Goal: Task Accomplishment & Management: Use online tool/utility

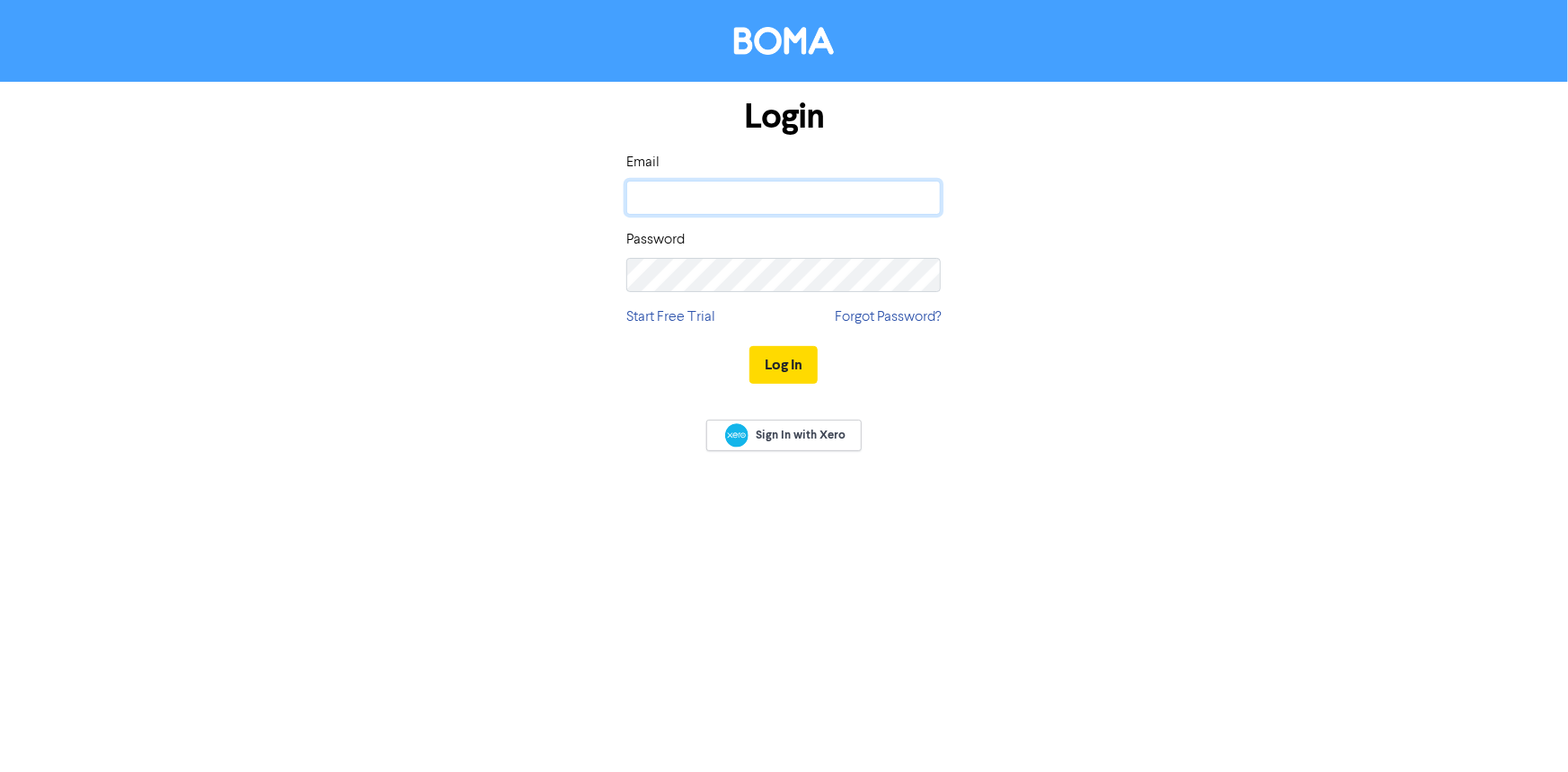
click at [701, 199] on input "email" at bounding box center [784, 198] width 315 height 34
click at [922, 272] on icon at bounding box center [920, 275] width 20 height 22
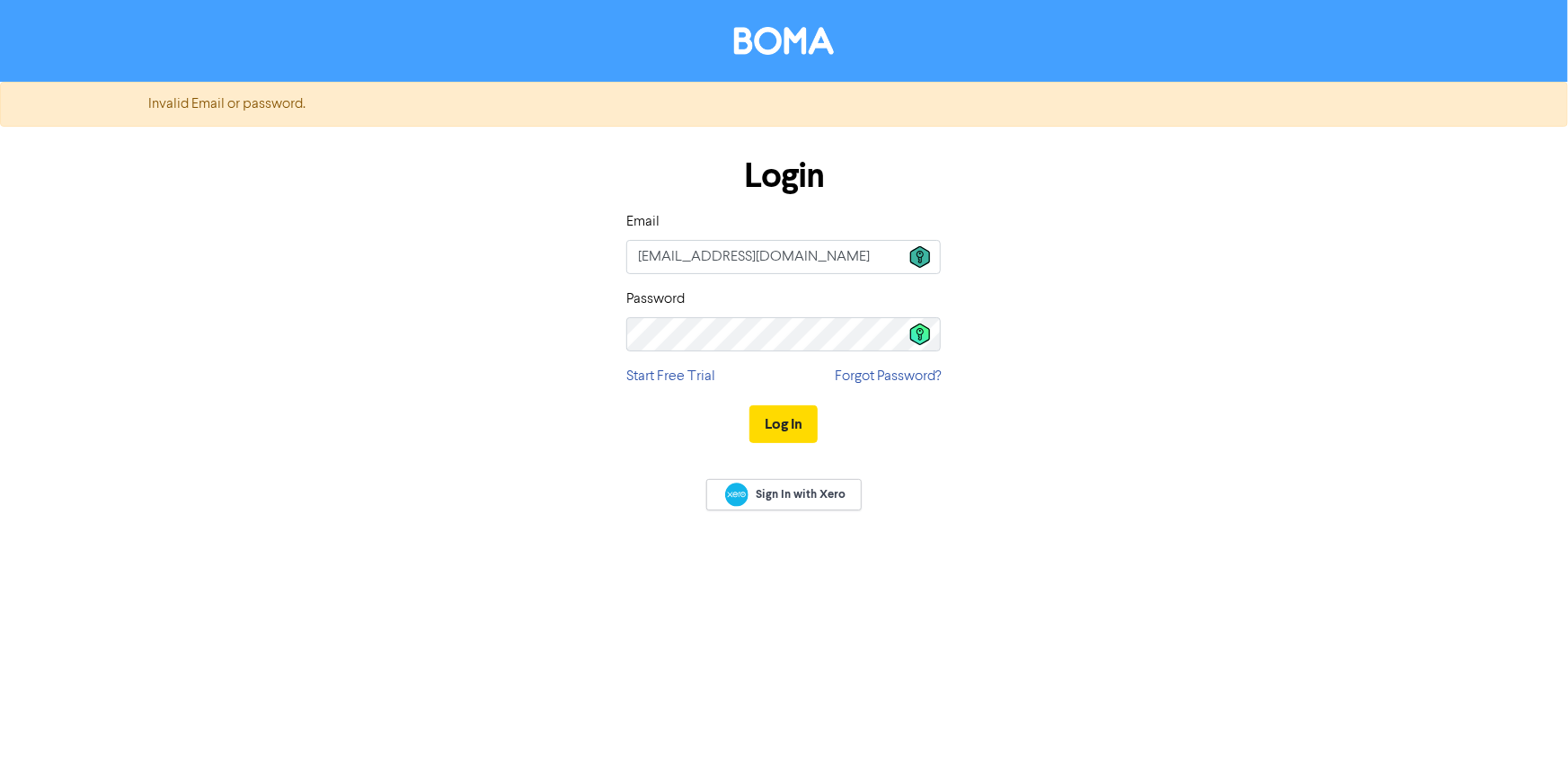
click at [916, 260] on icon at bounding box center [920, 257] width 20 height 22
type input "[EMAIL_ADDRESS][DOMAIN_NAME]"
click at [928, 332] on icon at bounding box center [920, 333] width 20 height 22
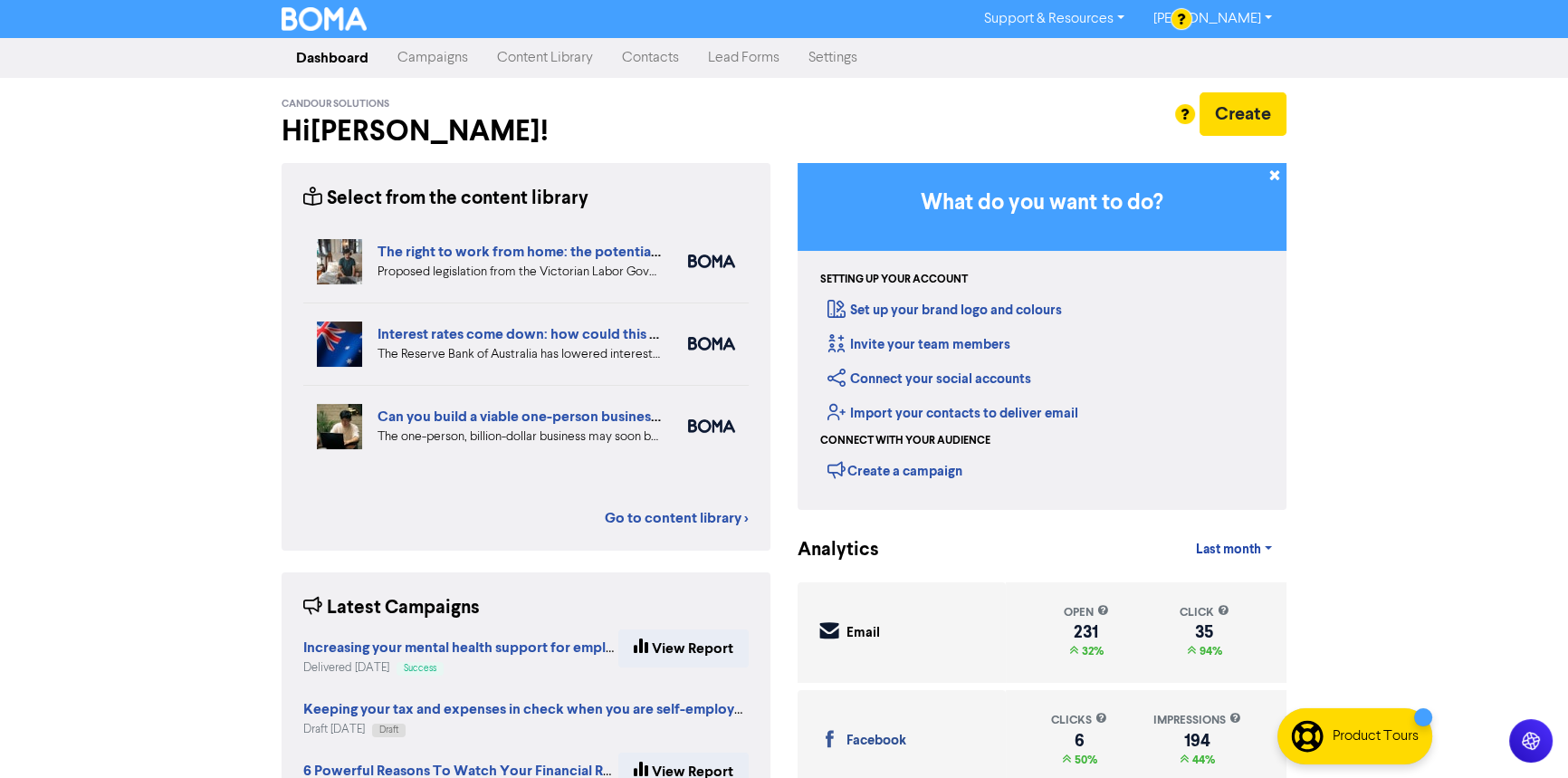
click at [537, 53] on link "Content Library" at bounding box center [545, 58] width 125 height 36
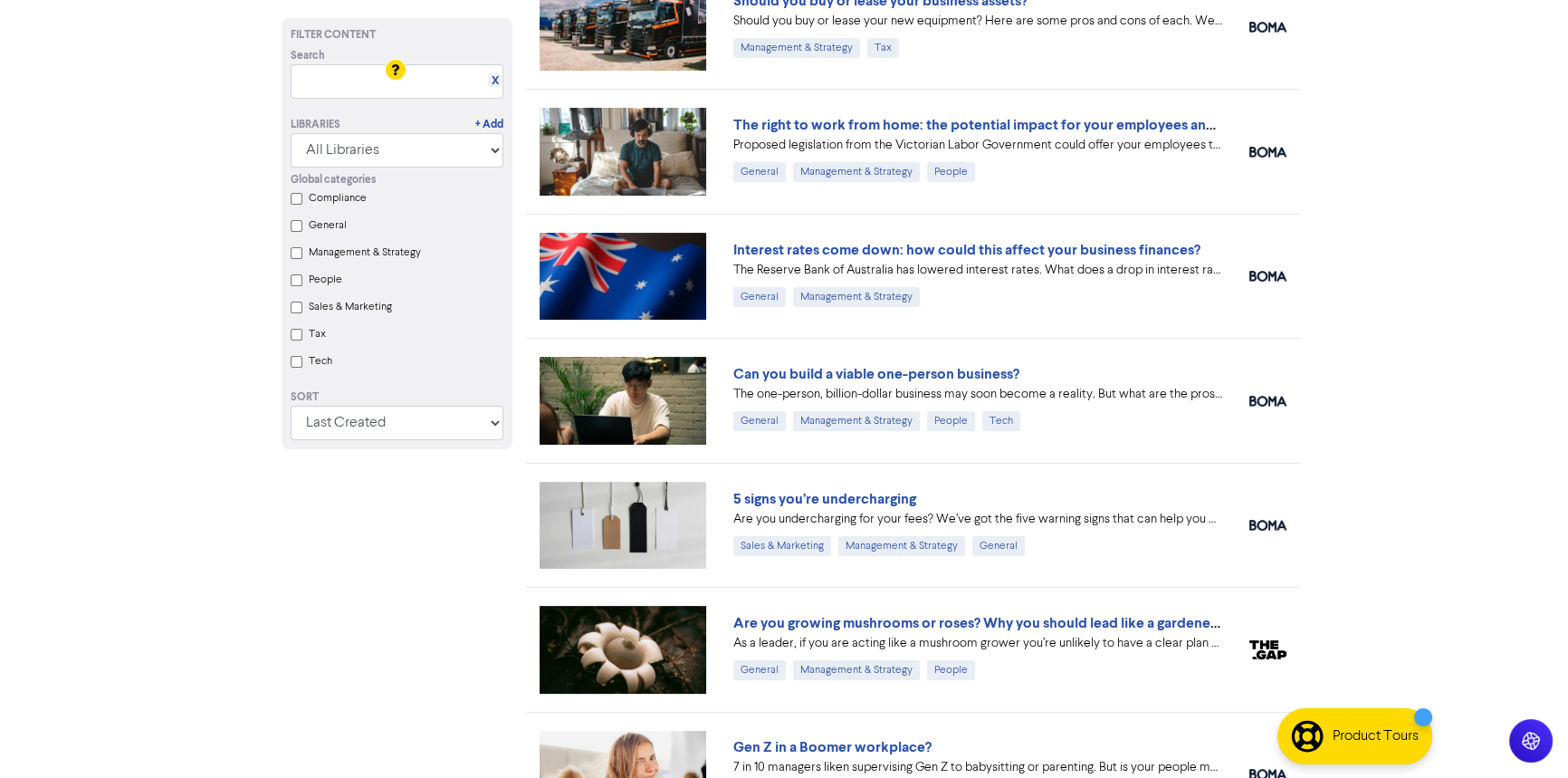
scroll to position [494, 0]
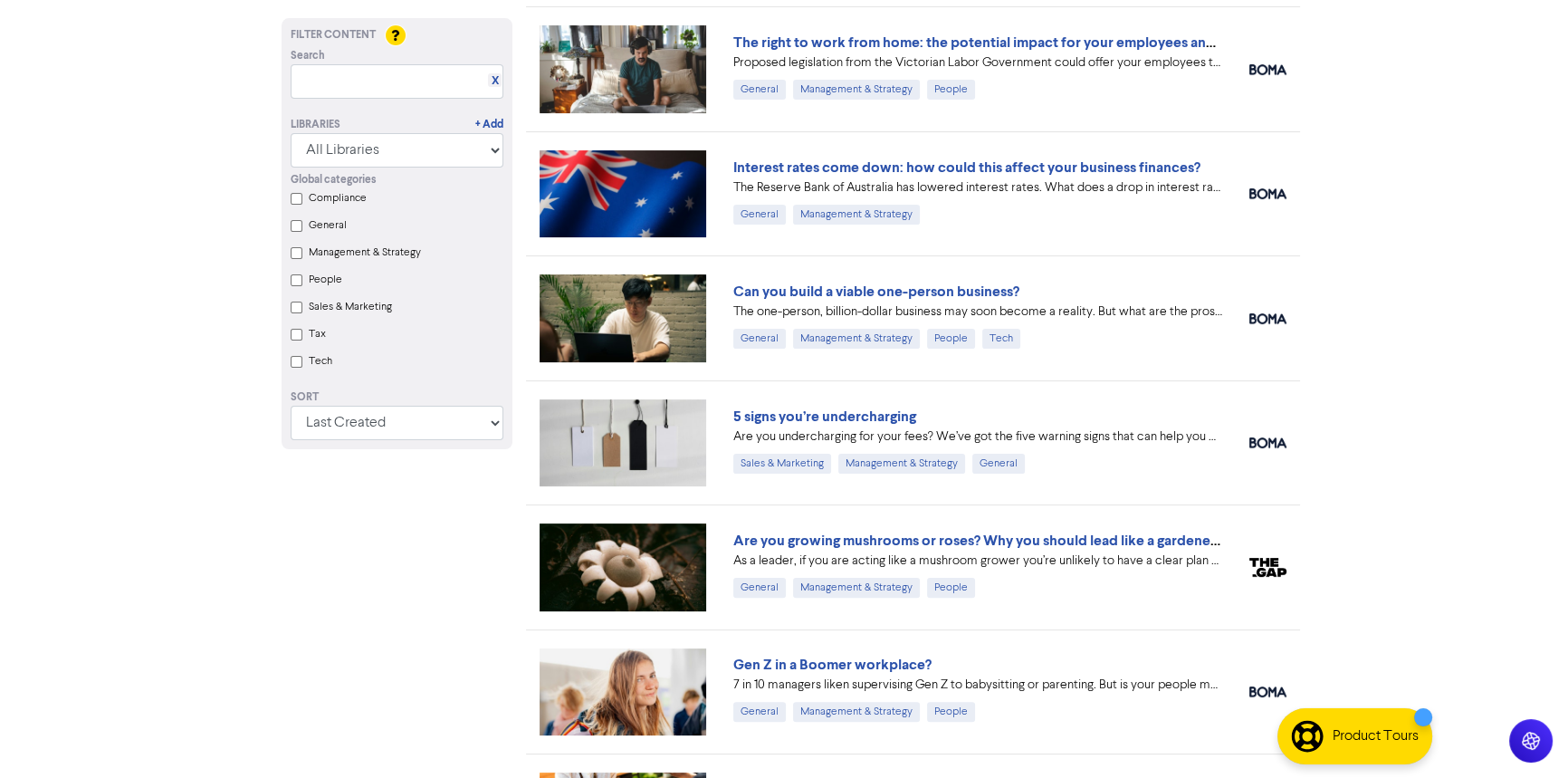
click at [923, 438] on div "Are you undercharging for your fees? We’ve got the five warning signs that can …" at bounding box center [977, 437] width 489 height 19
click at [868, 410] on link "5 signs you’re undercharging" at bounding box center [825, 416] width 183 height 18
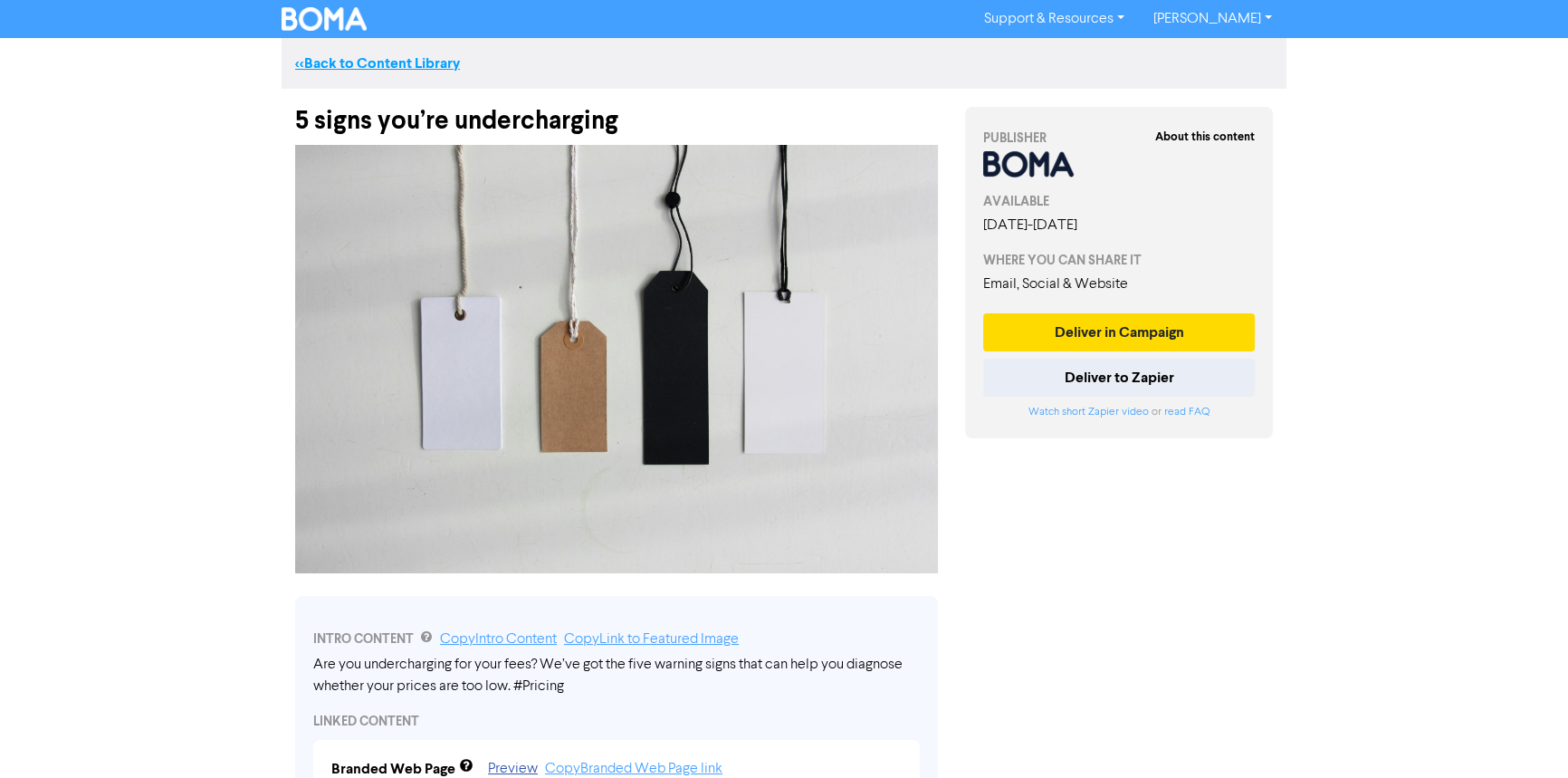
click at [371, 61] on link "<< Back to Content Library" at bounding box center [377, 63] width 165 height 18
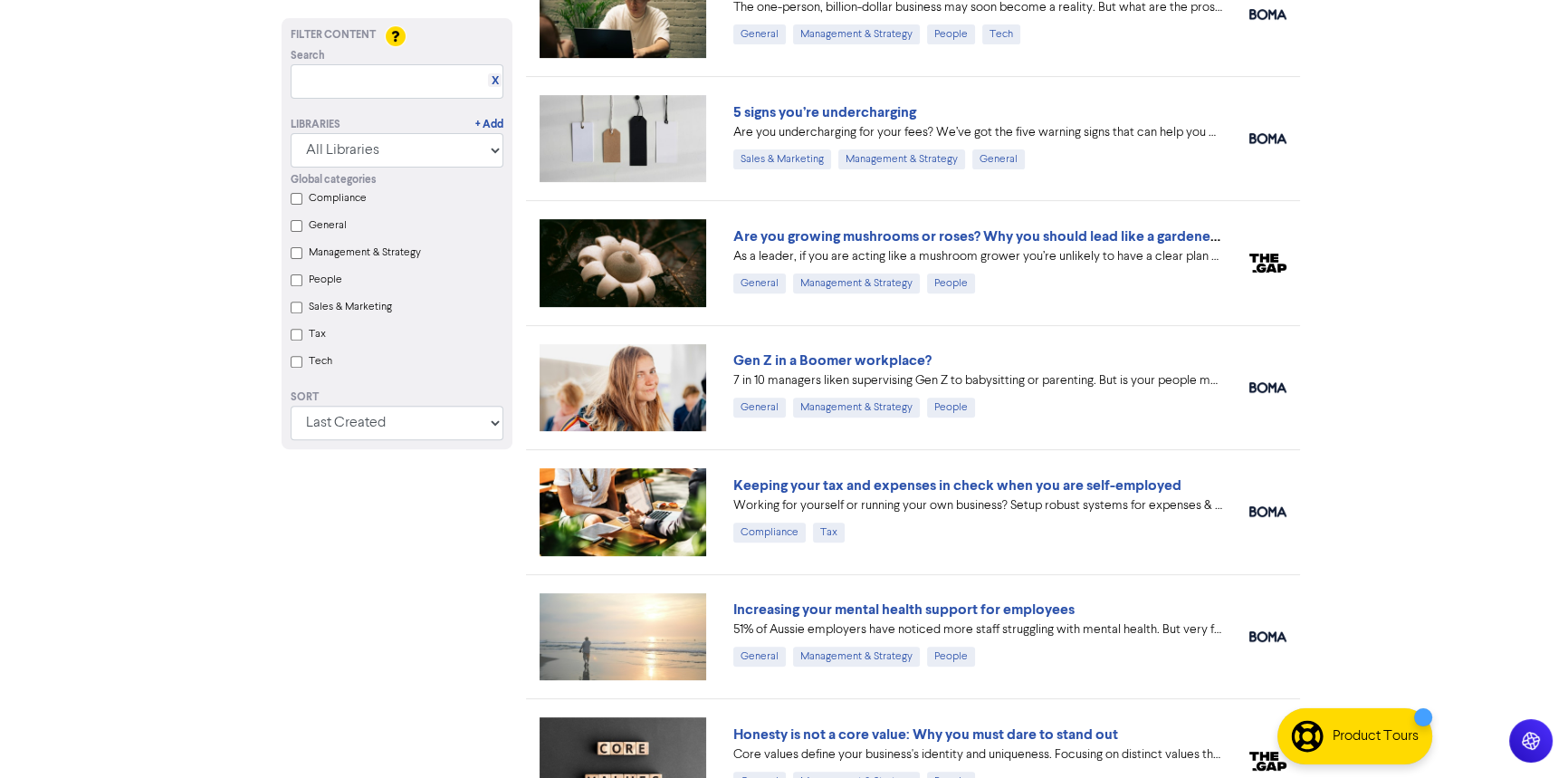
scroll to position [823, 0]
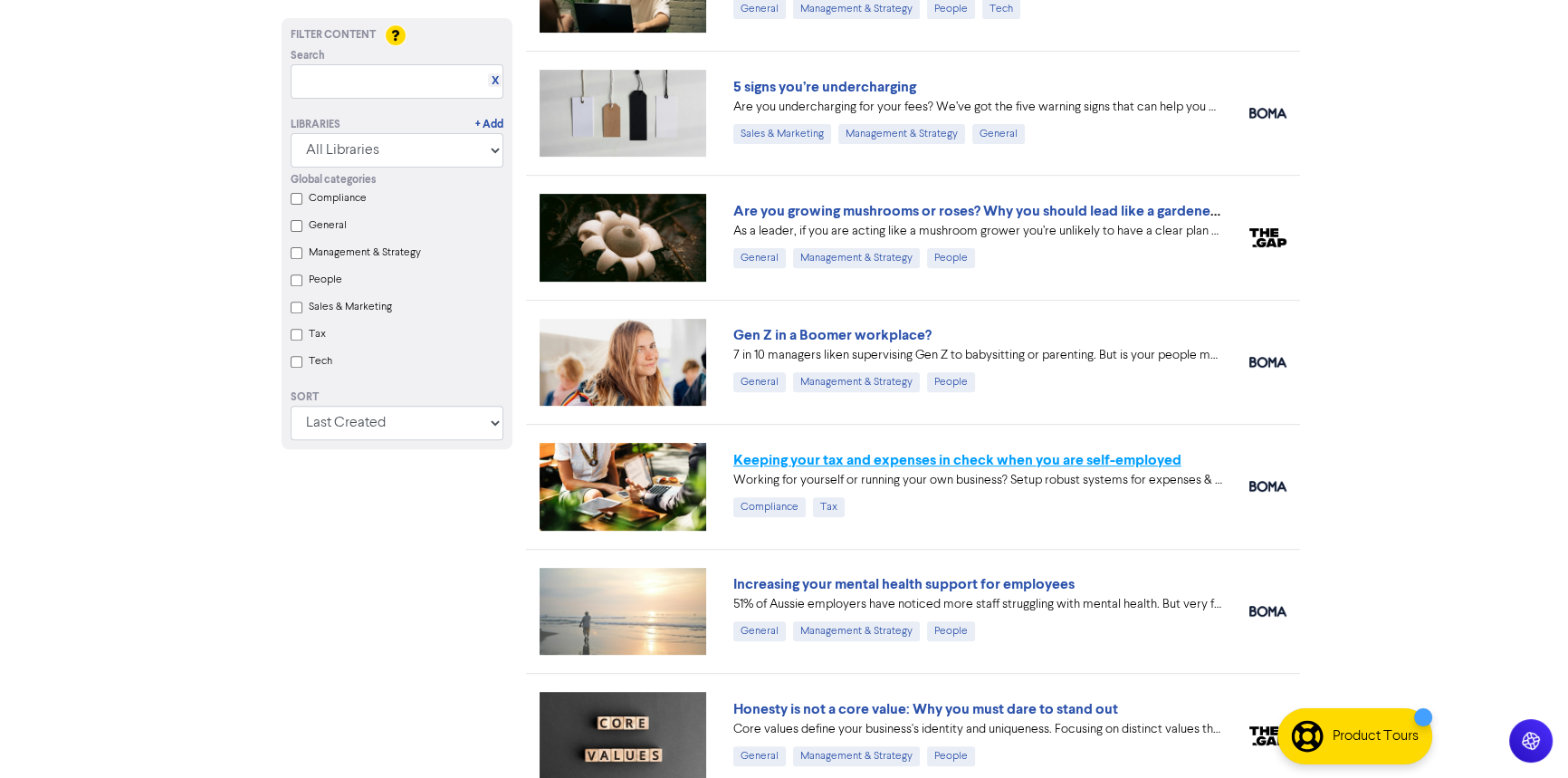
click at [829, 464] on link "Keeping your tax and expenses in check when you are self-employed" at bounding box center [957, 459] width 449 height 18
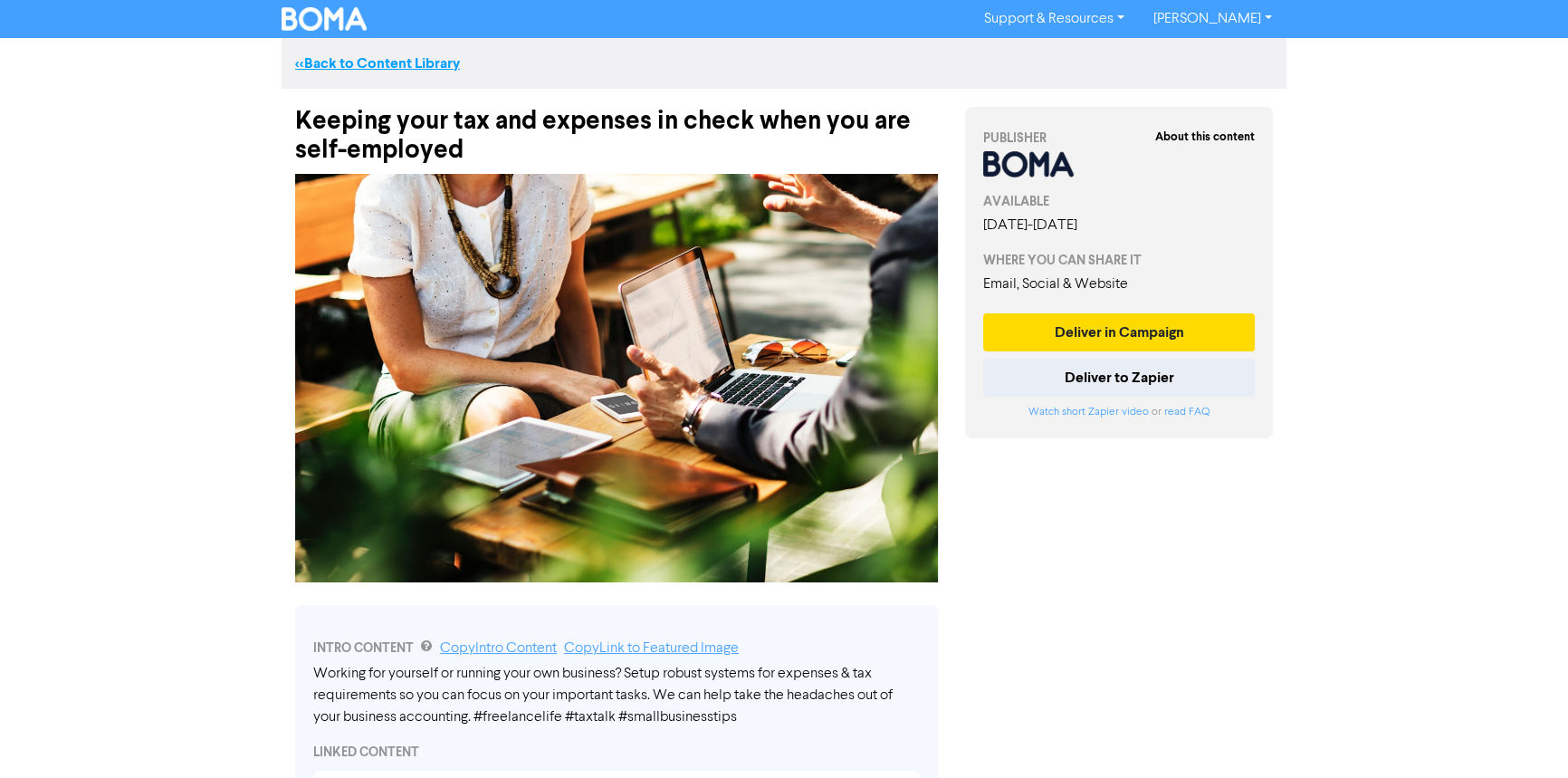
click at [340, 61] on link "<< Back to Content Library" at bounding box center [377, 63] width 165 height 18
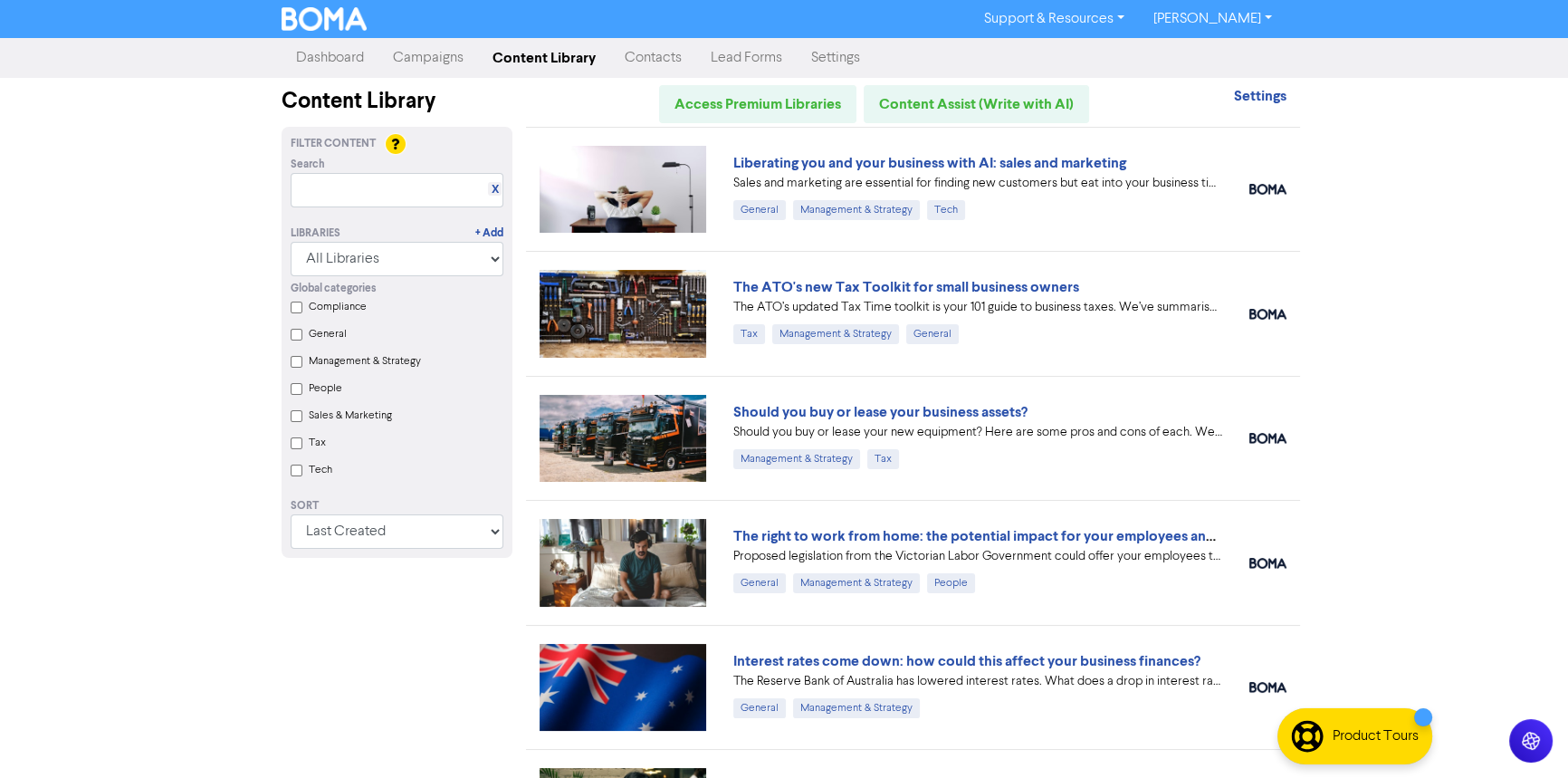
click at [428, 53] on link "Campaigns" at bounding box center [428, 58] width 99 height 36
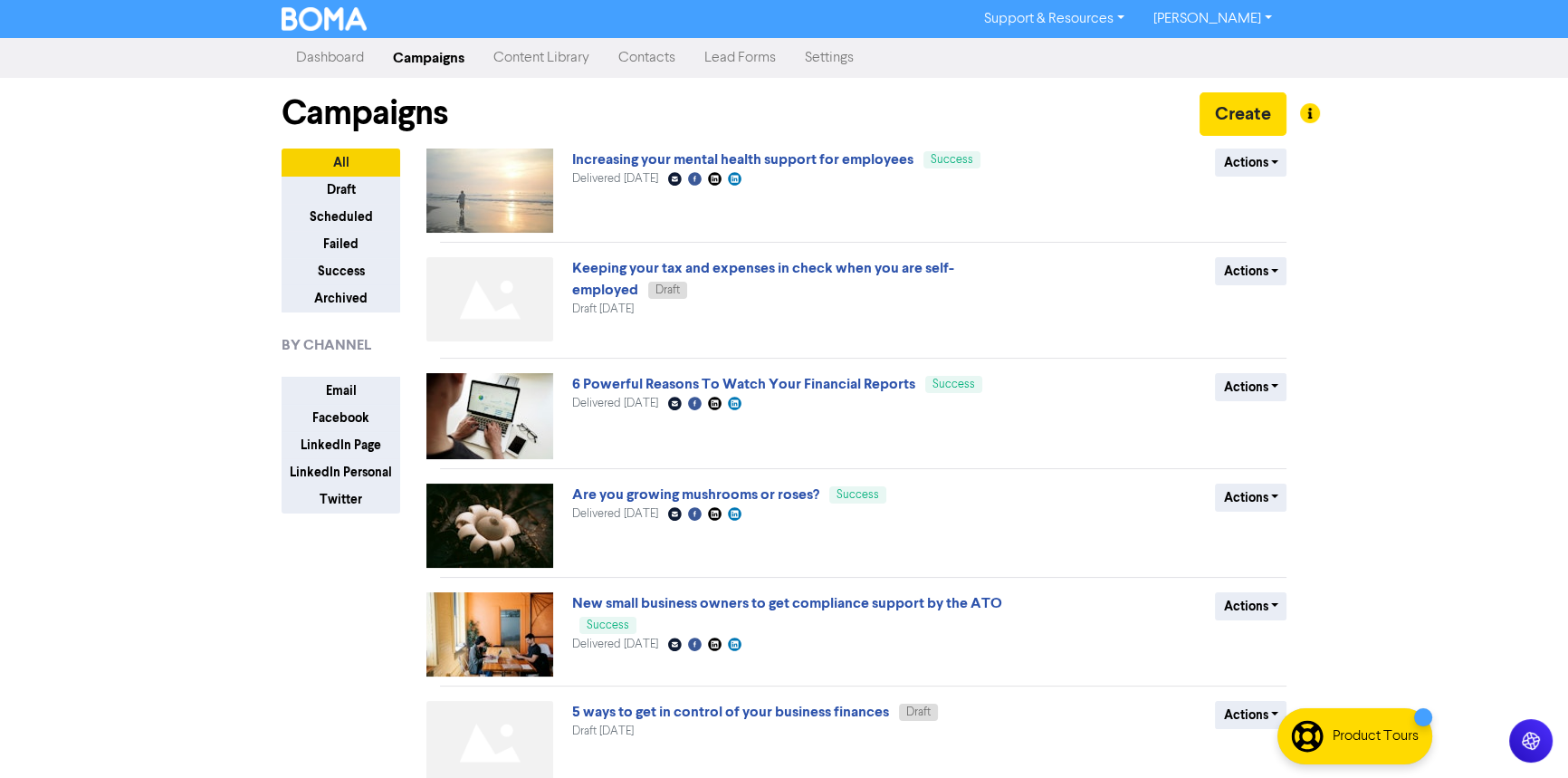
click at [551, 57] on link "Content Library" at bounding box center [541, 58] width 125 height 36
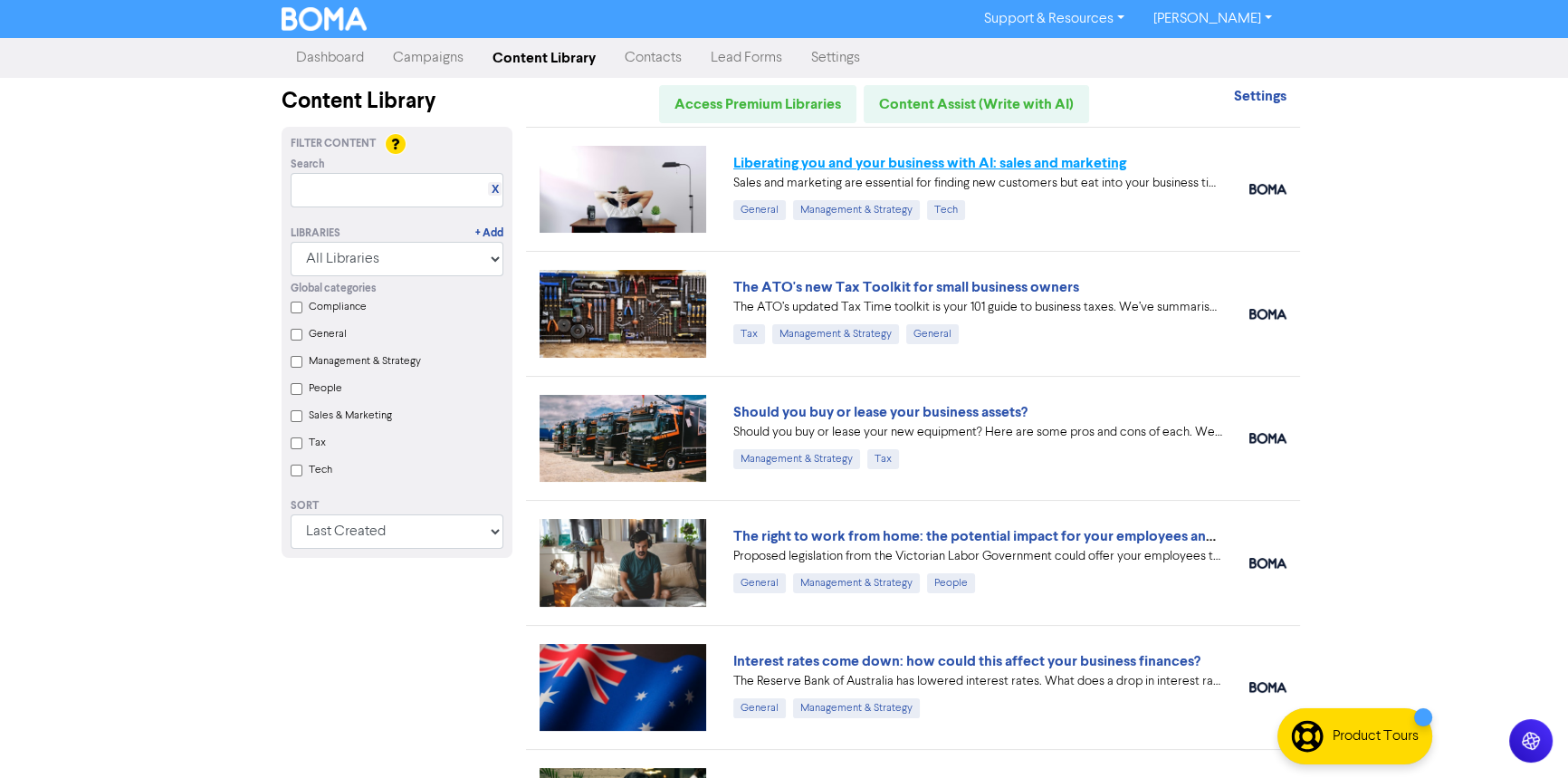
click at [950, 160] on link "Liberating you and your business with AI: sales and marketing" at bounding box center [930, 162] width 393 height 18
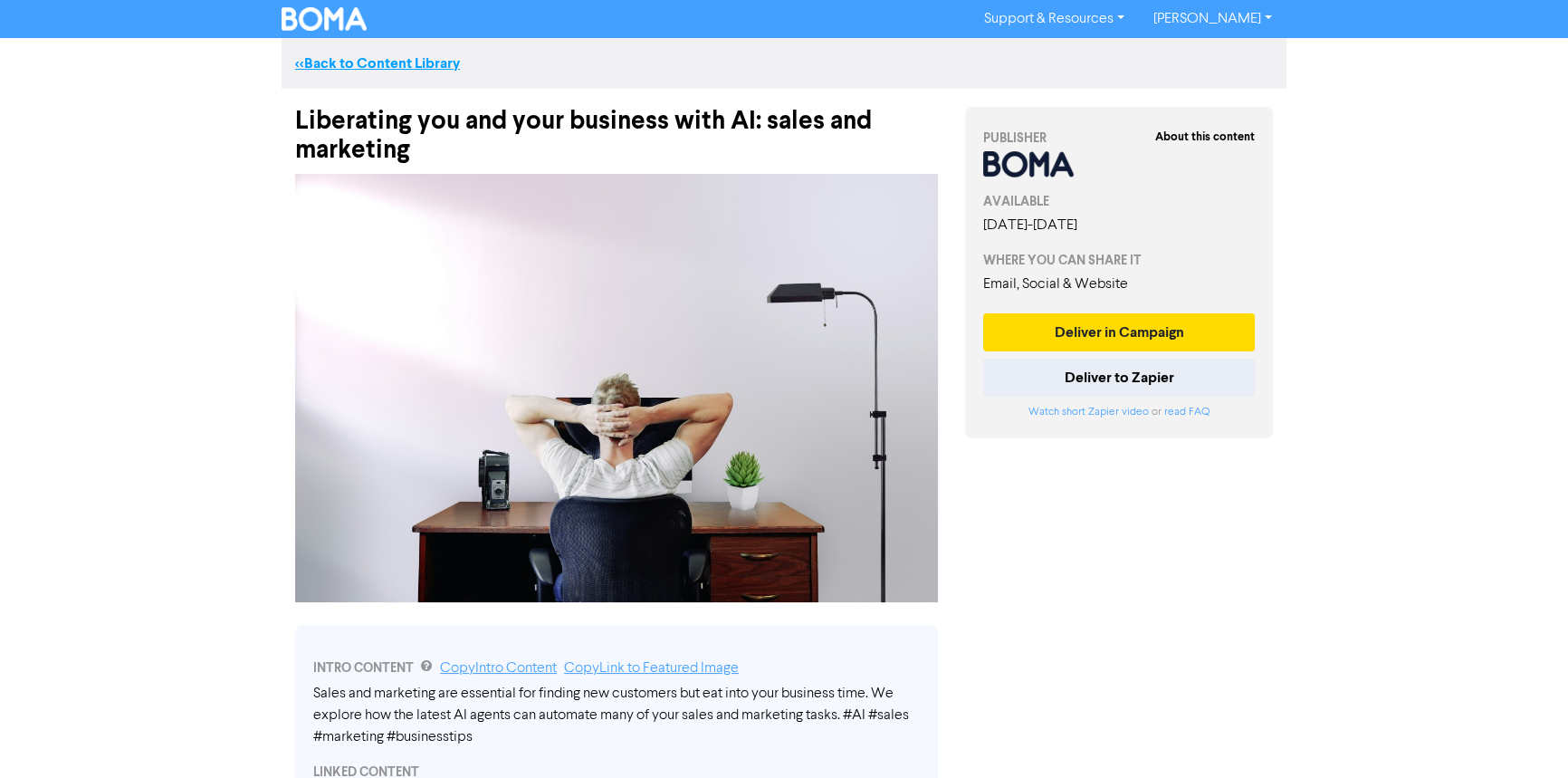
click at [339, 63] on link "<< Back to Content Library" at bounding box center [377, 63] width 165 height 18
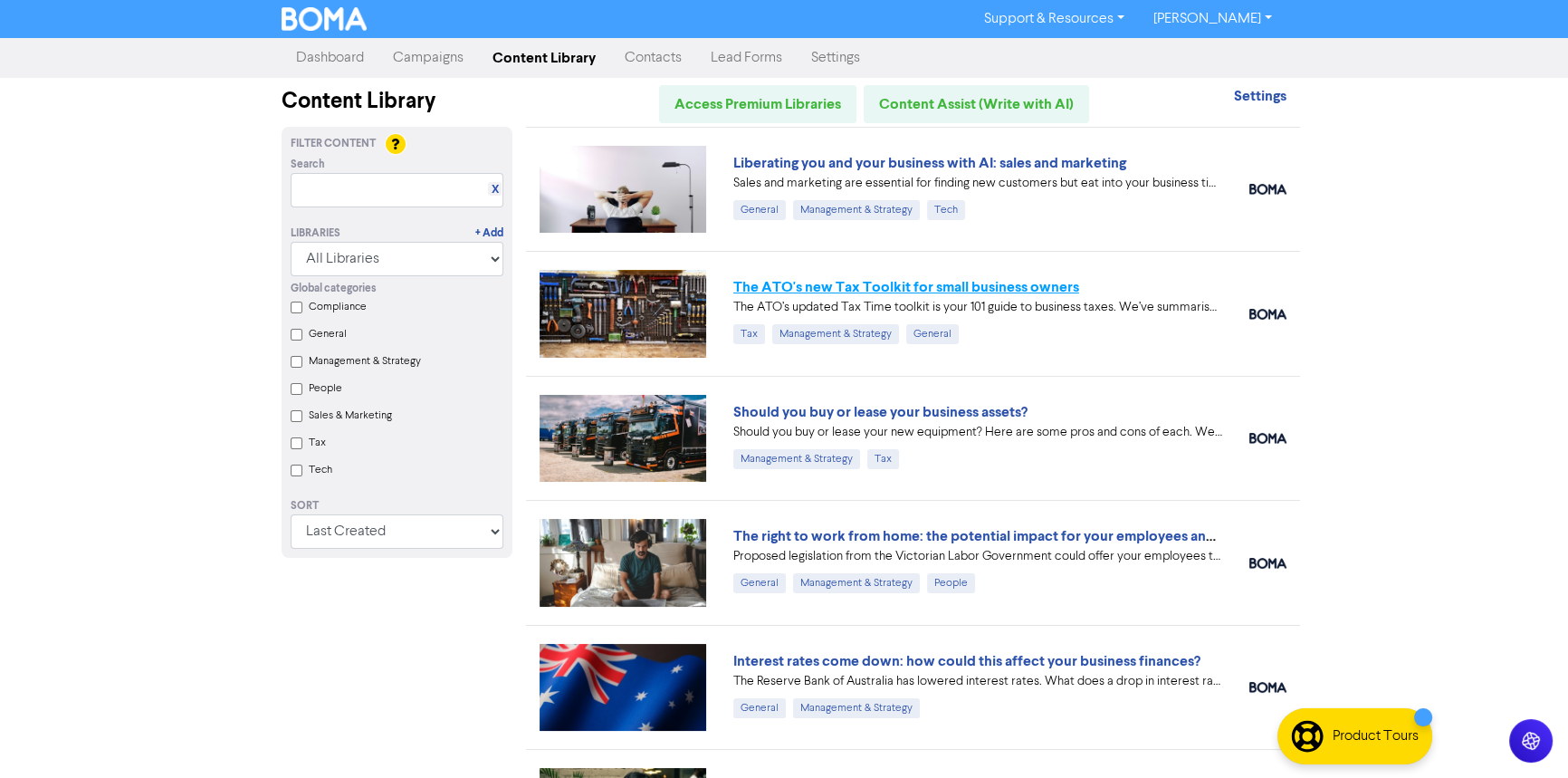
click at [915, 287] on link "The ATO's new Tax Toolkit for small business owners" at bounding box center [906, 286] width 345 height 18
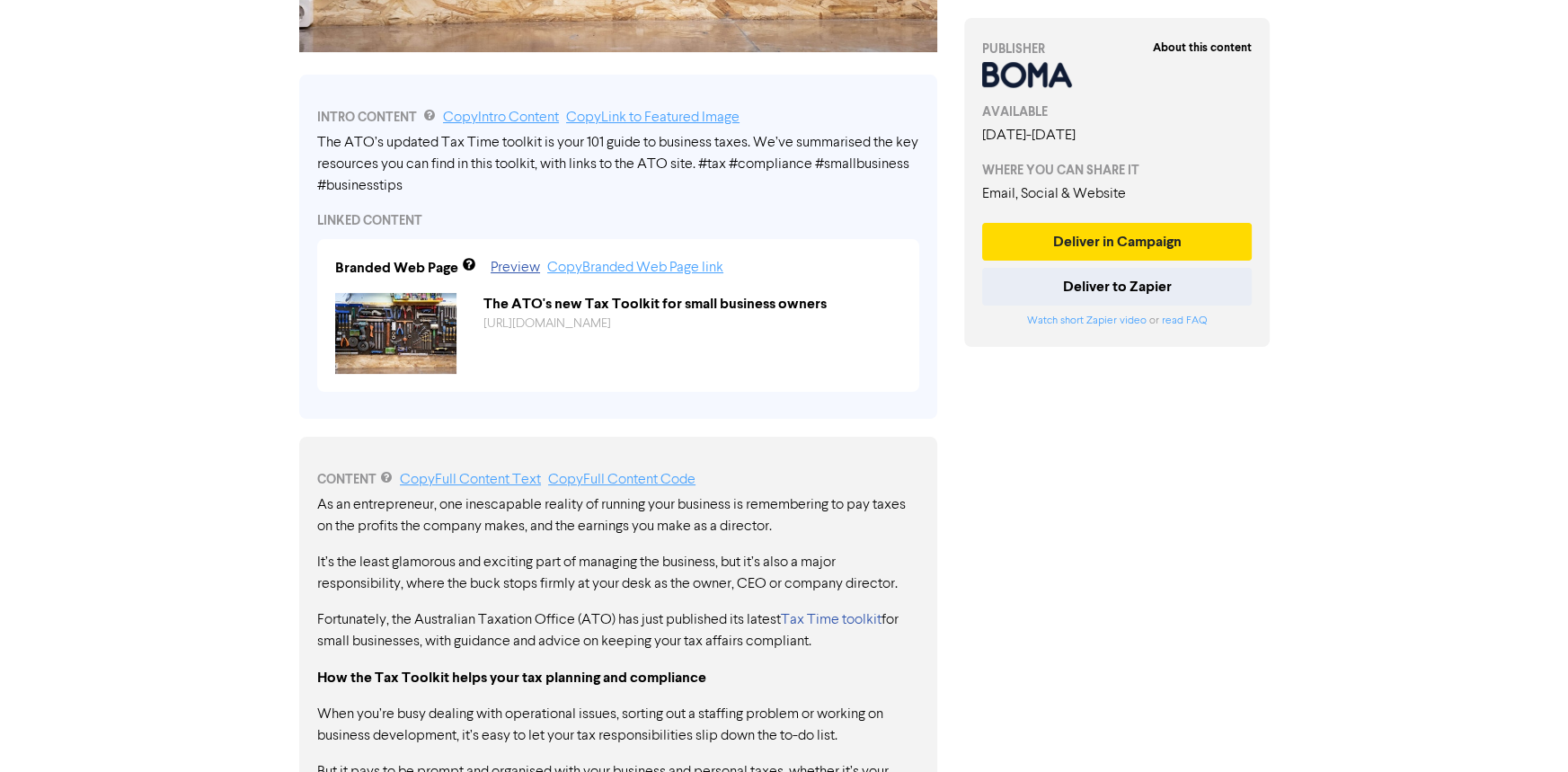
scroll to position [450, 0]
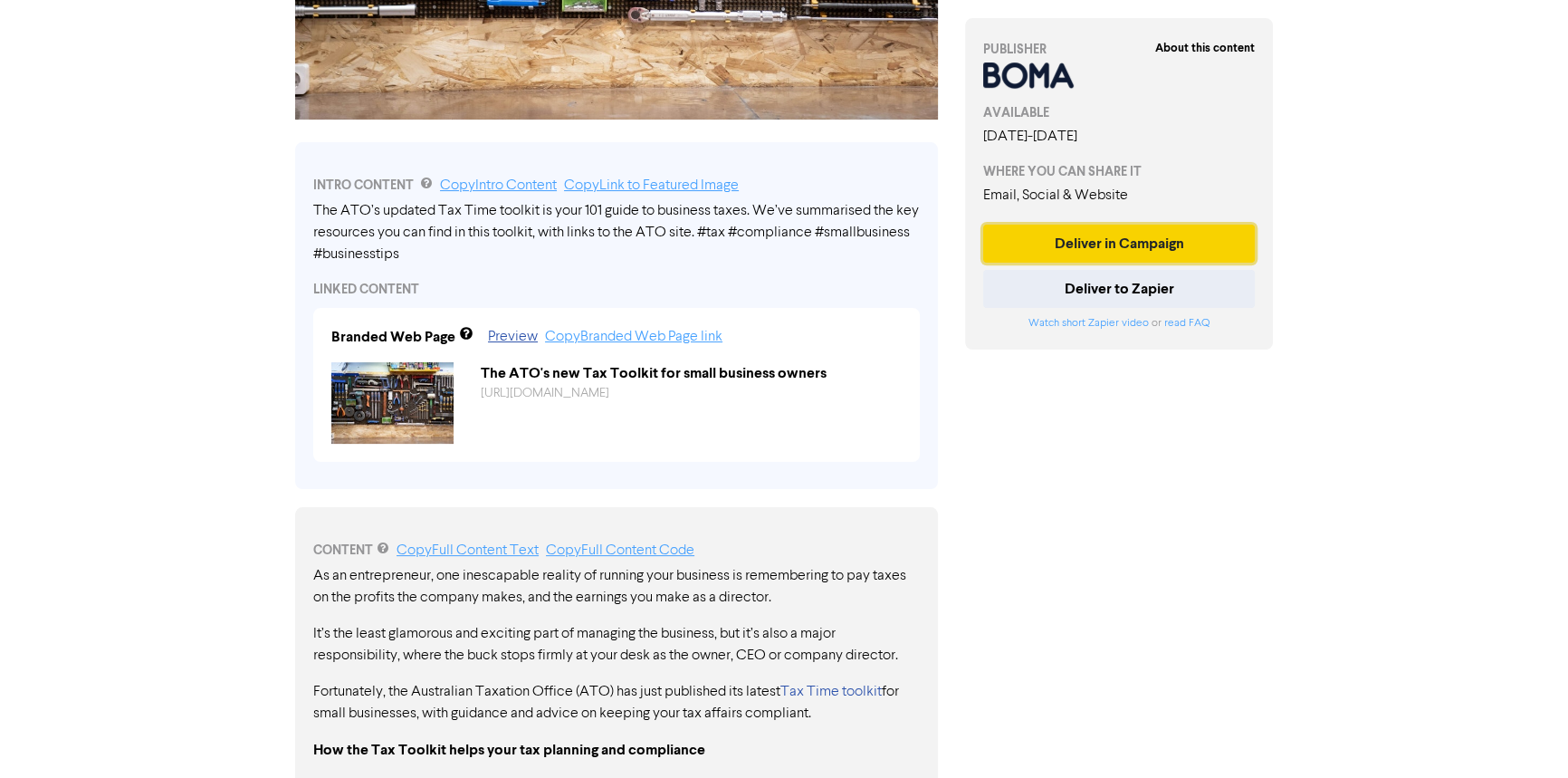
click at [1101, 238] on button "Deliver in Campaign" at bounding box center [1119, 243] width 272 height 38
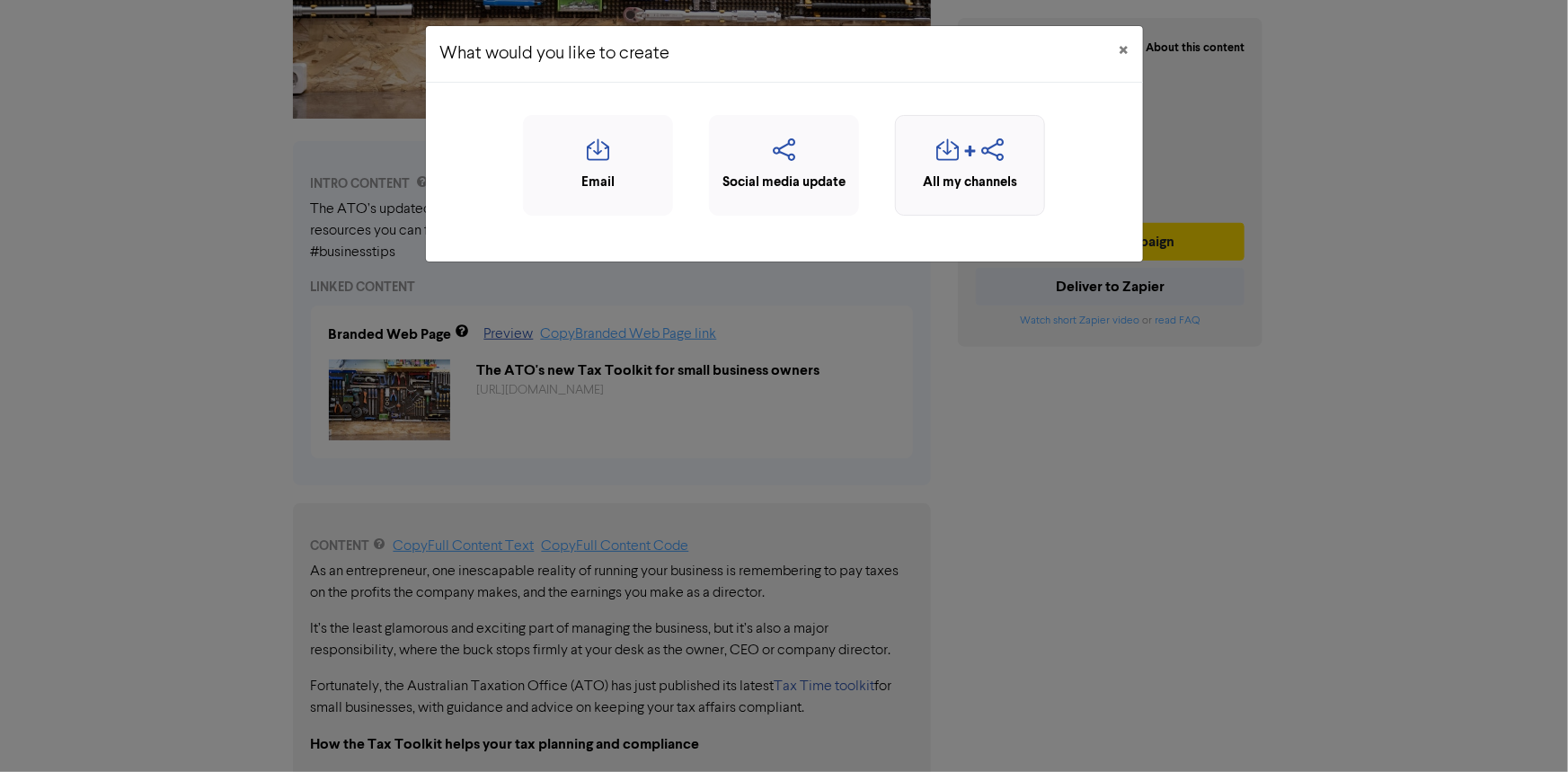
click at [958, 174] on div "All my channels" at bounding box center [970, 183] width 131 height 21
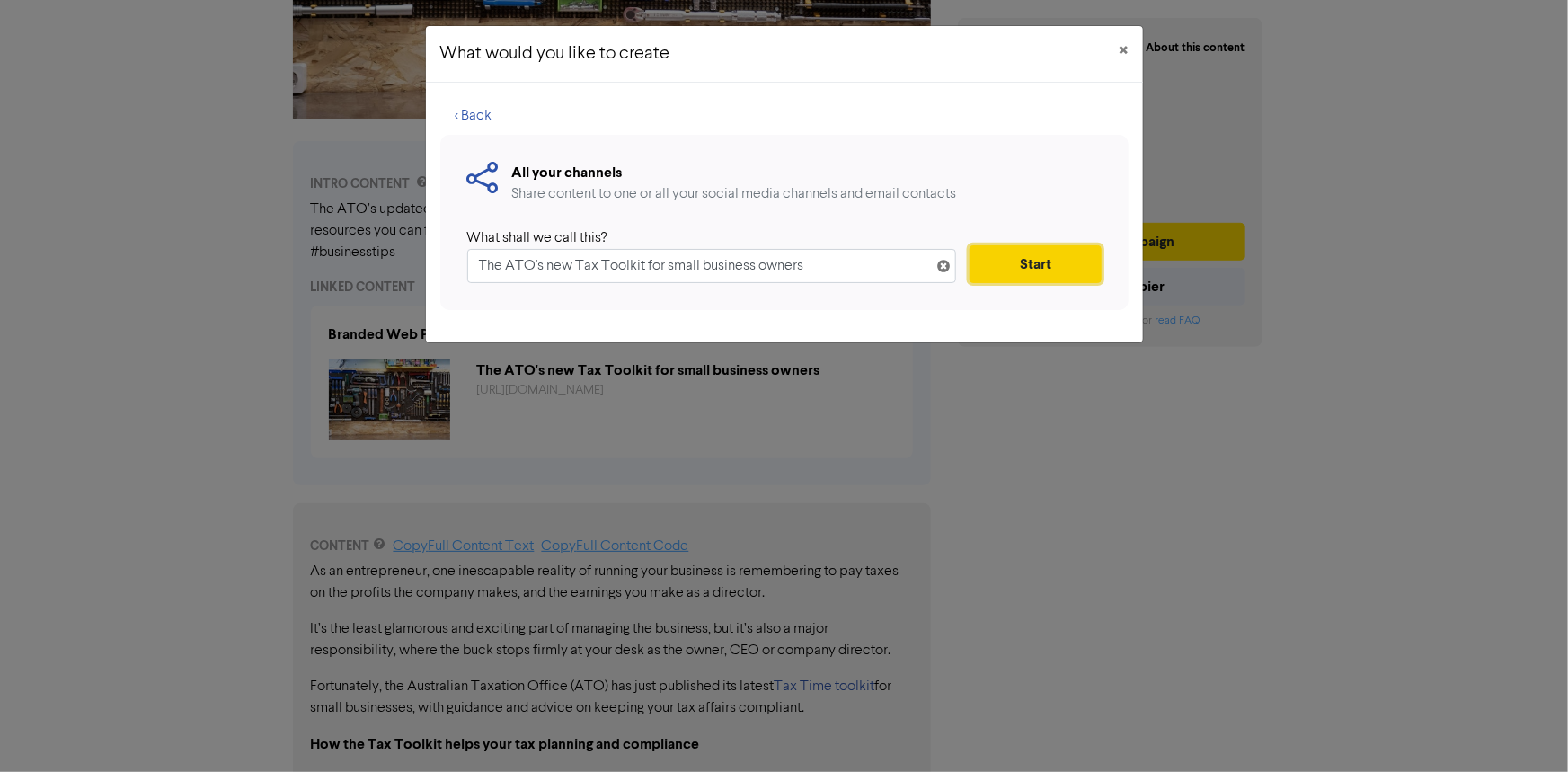
click at [1011, 254] on button "Start" at bounding box center [1035, 264] width 131 height 38
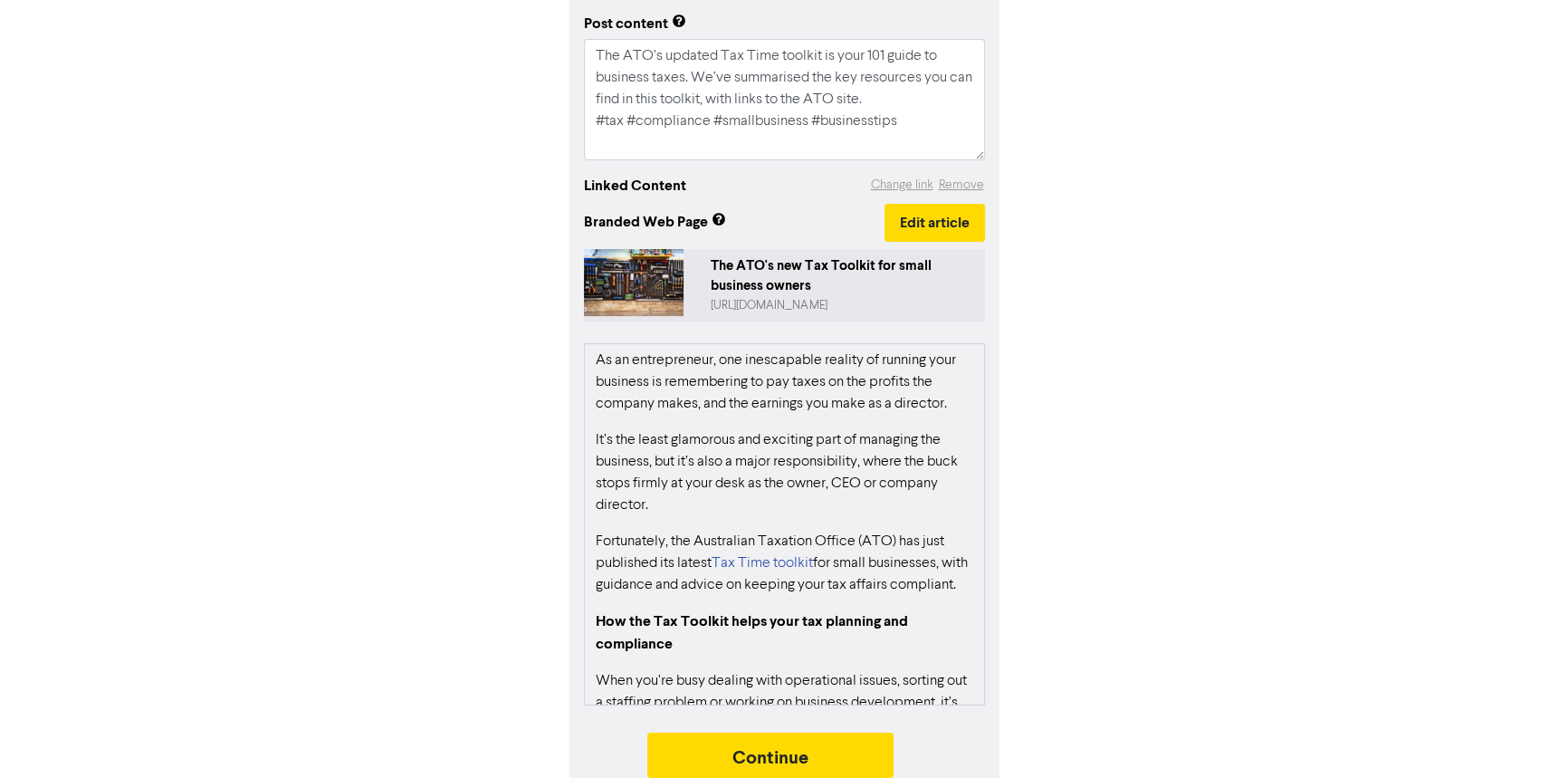
scroll to position [299, 0]
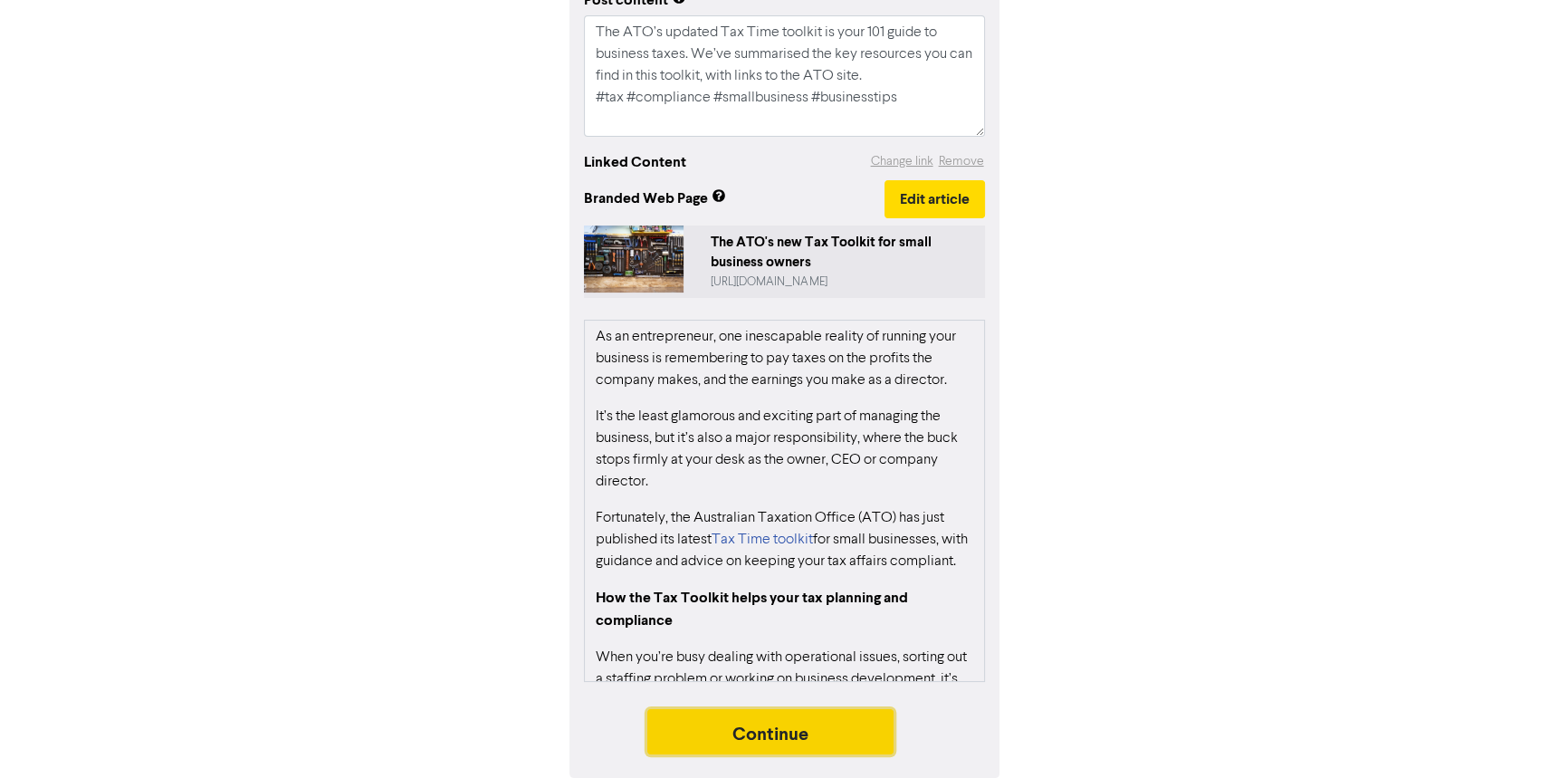
click at [774, 738] on button "Continue" at bounding box center [770, 731] width 246 height 45
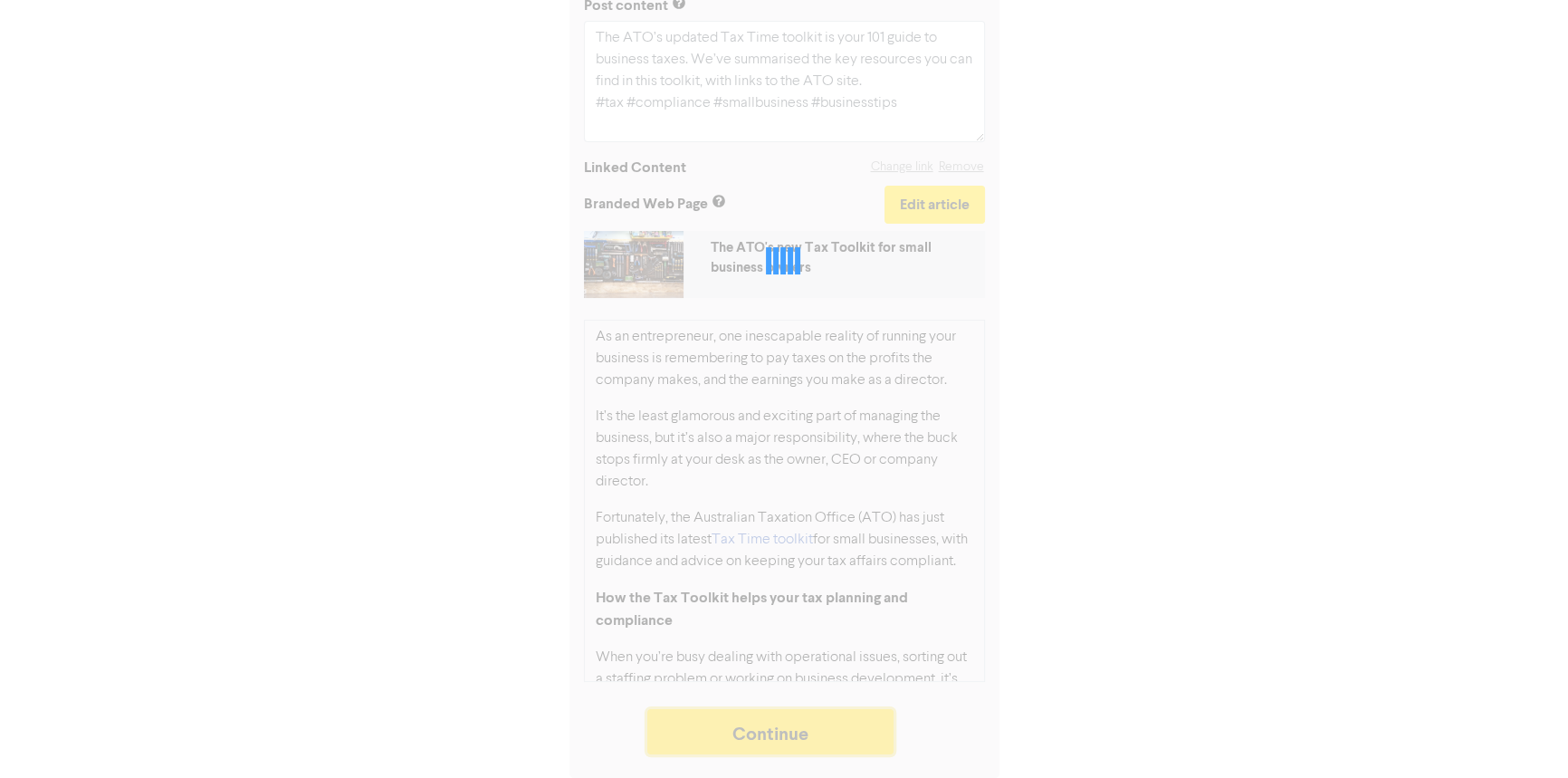
scroll to position [292, 0]
type textarea "x"
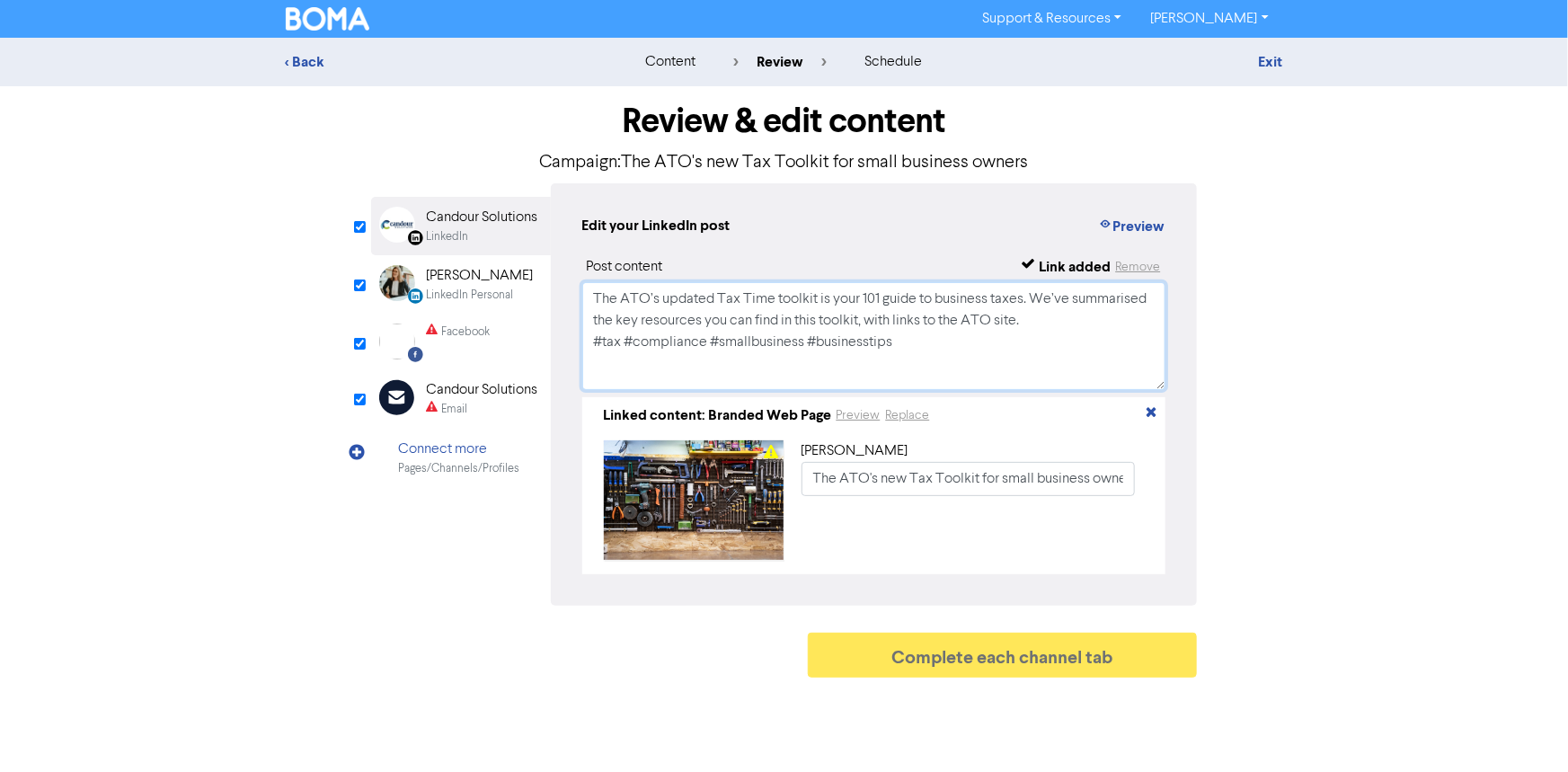
drag, startPoint x: 602, startPoint y: 296, endPoint x: 940, endPoint y: 350, distance: 342.3
click at [940, 350] on textarea "The ATO’s updated Tax Time toolkit is your 101 guide to business taxes. We’ve s…" at bounding box center [874, 336] width 585 height 108
click at [433, 272] on div "[PERSON_NAME]" at bounding box center [480, 276] width 107 height 22
click at [499, 340] on div "Facebook Created with Sketch. Facebook" at bounding box center [461, 341] width 180 height 56
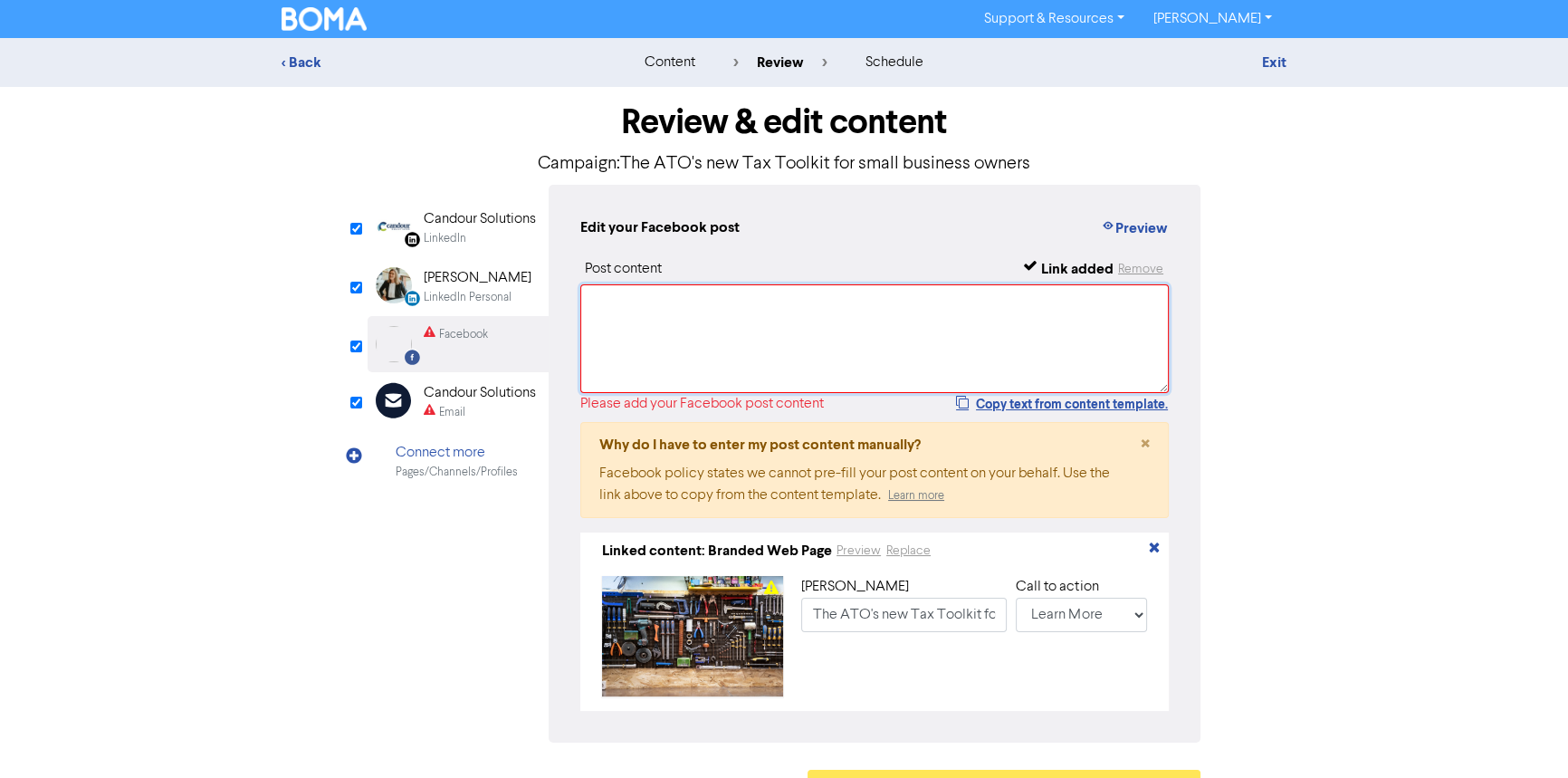
click at [637, 324] on textarea at bounding box center [874, 339] width 589 height 109
paste textarea "The ATO’s updated Tax Time toolkit is your 101 guide to business taxes. We’ve s…"
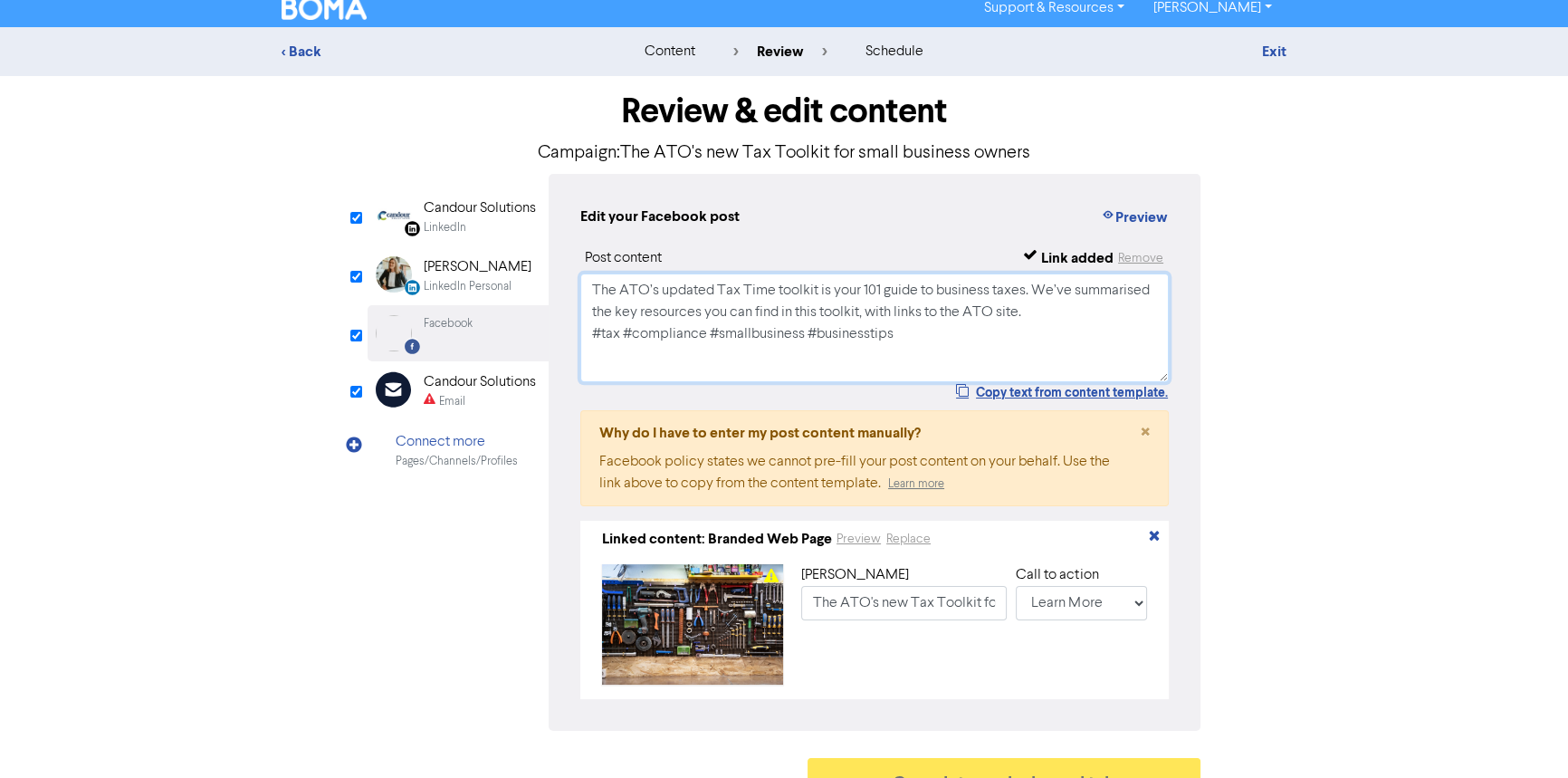
scroll to position [12, 0]
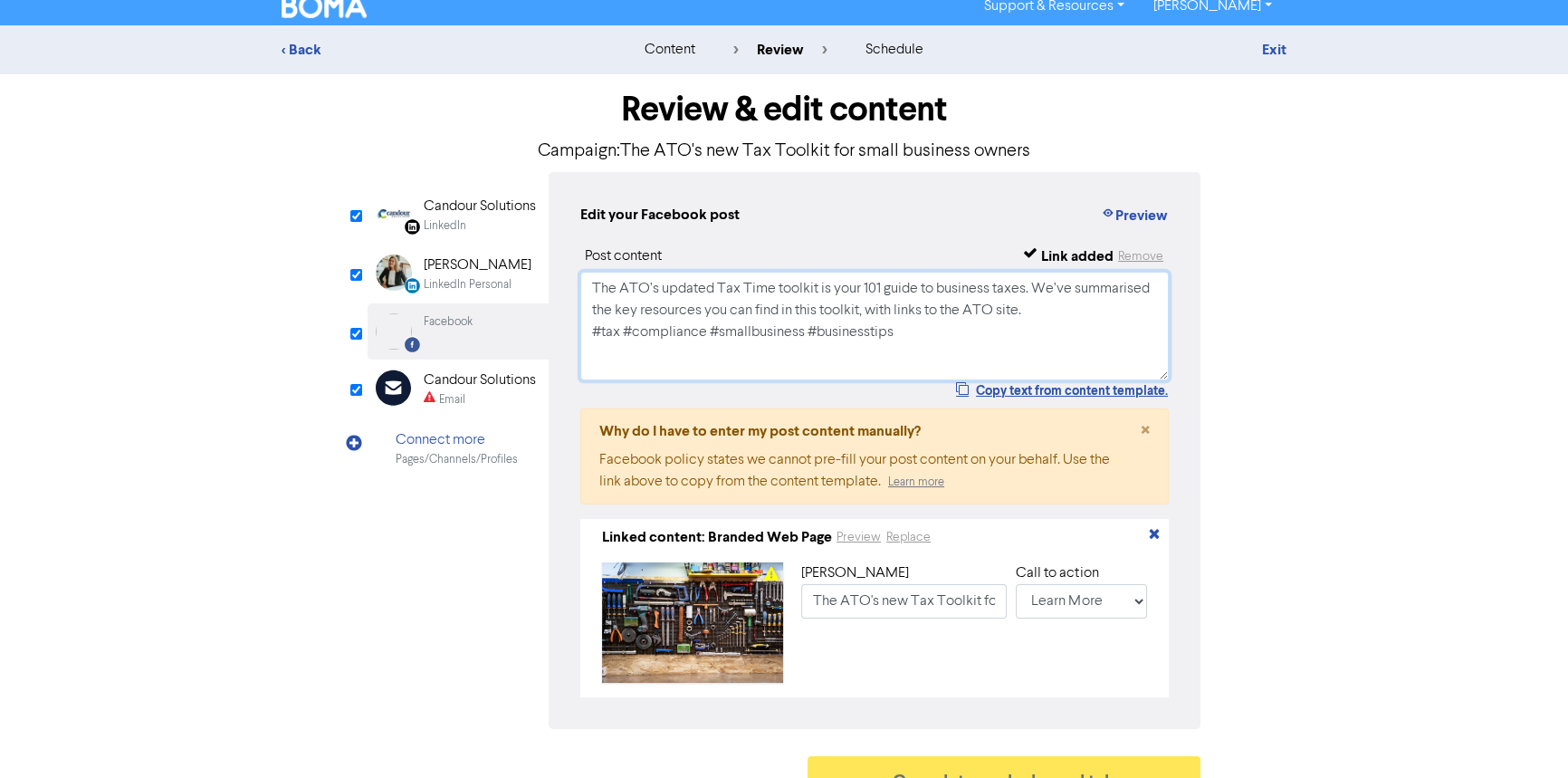
type textarea "The ATO’s updated Tax Time toolkit is your 101 guide to business taxes. We’ve s…"
click at [461, 394] on div "Email" at bounding box center [452, 400] width 27 height 17
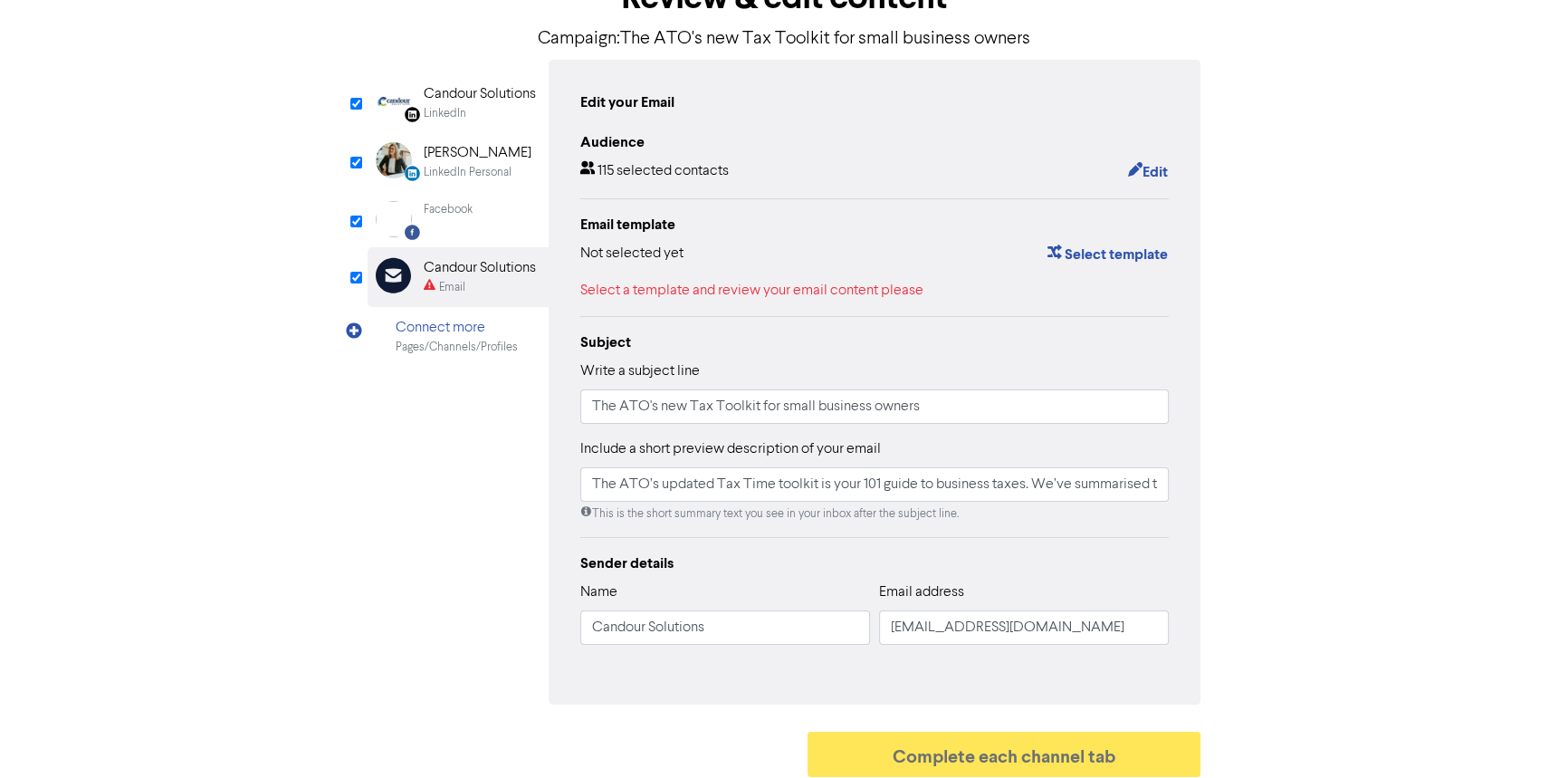
scroll to position [133, 0]
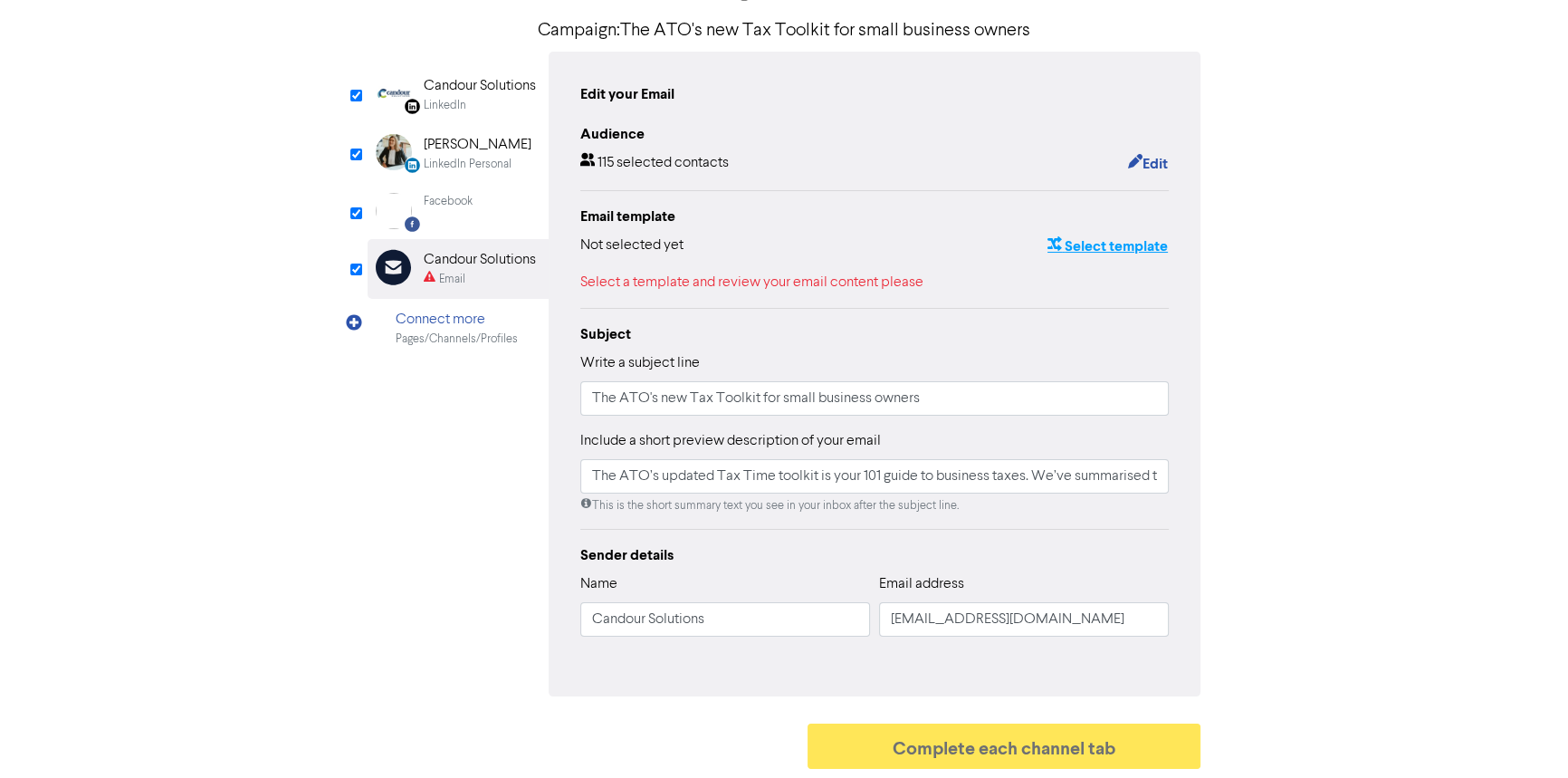
click at [1099, 243] on button "Select template" at bounding box center [1107, 246] width 122 height 24
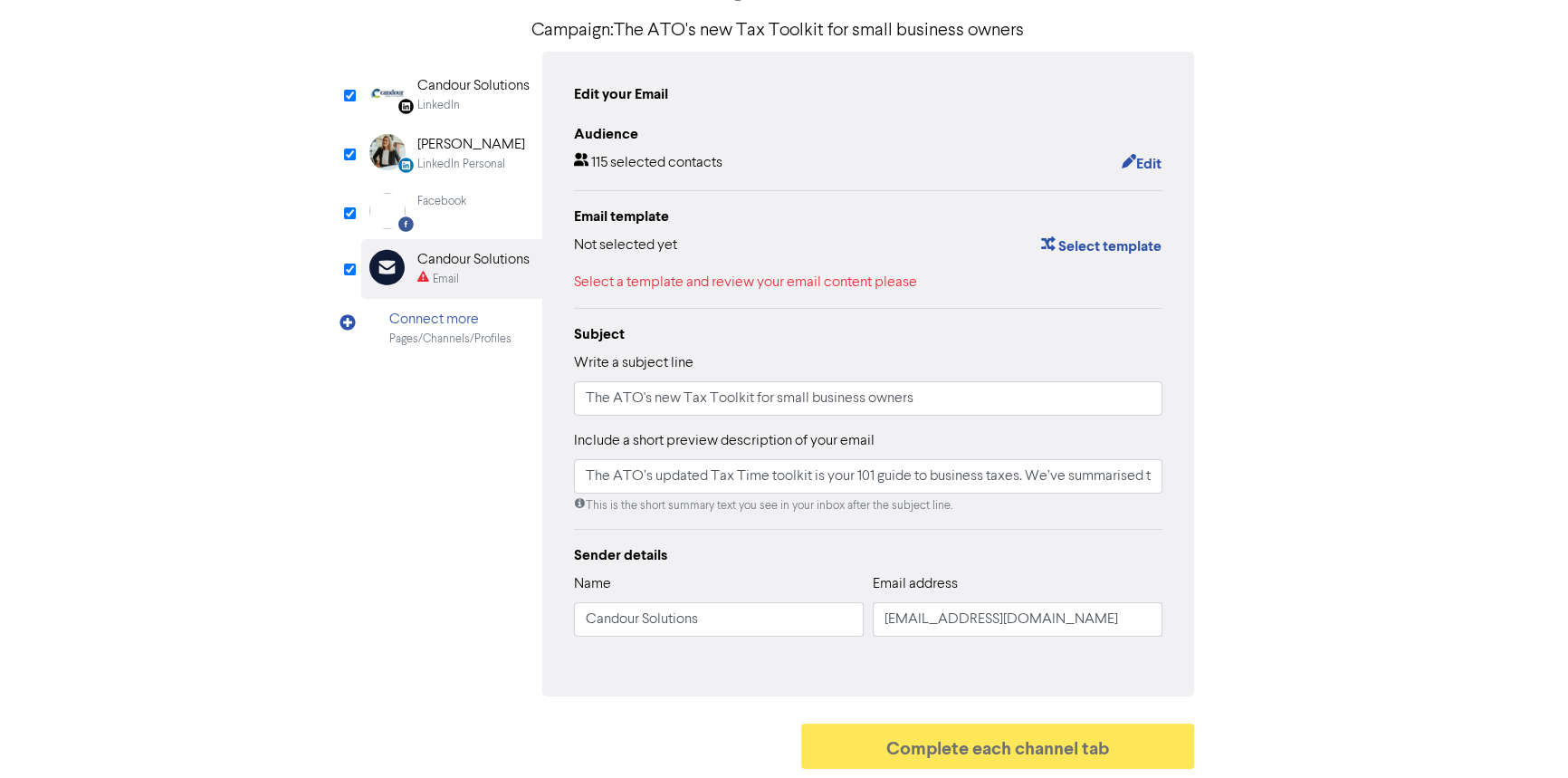
scroll to position [0, 0]
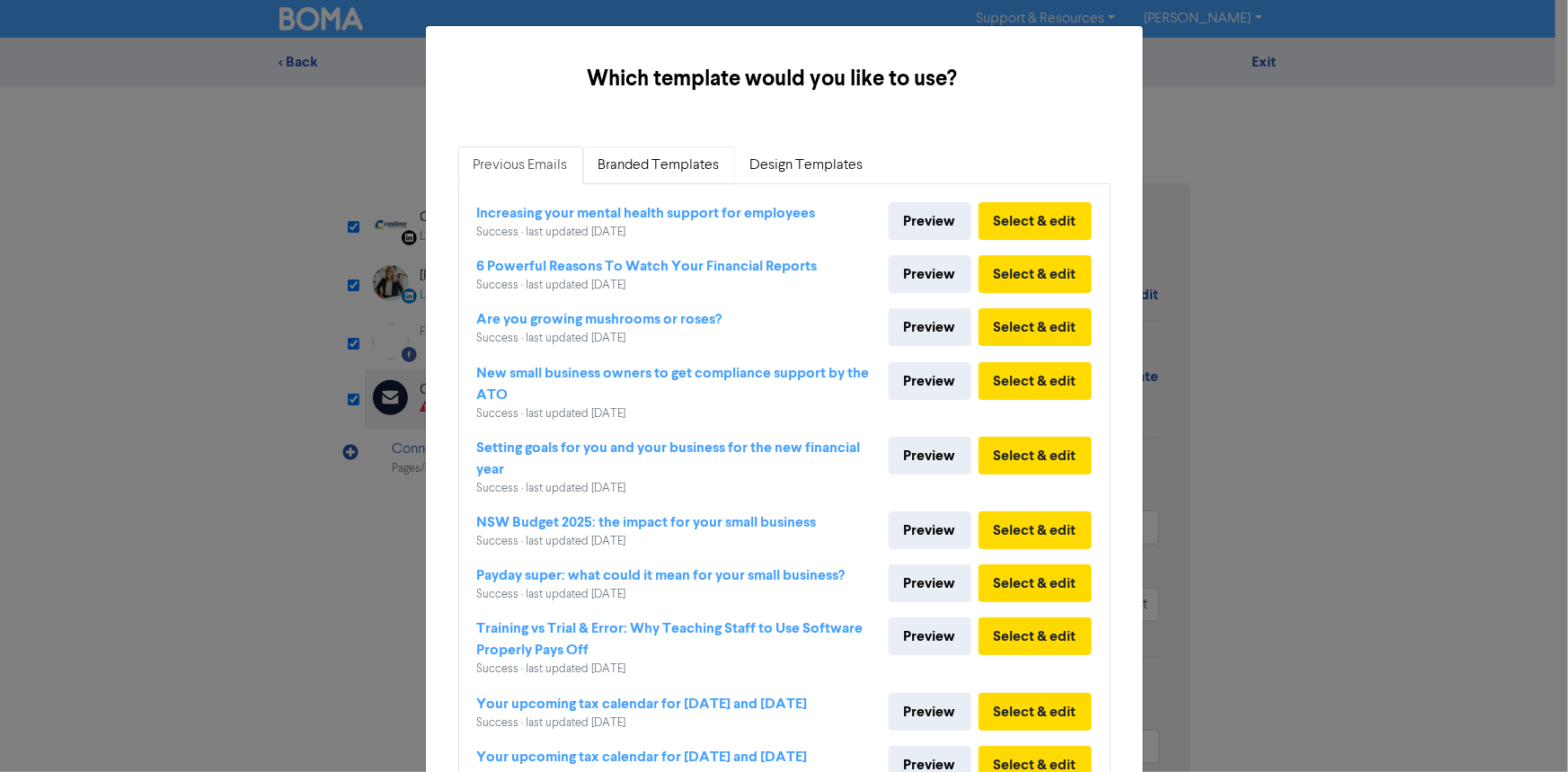
click at [633, 160] on link "Branded Templates" at bounding box center [659, 166] width 152 height 38
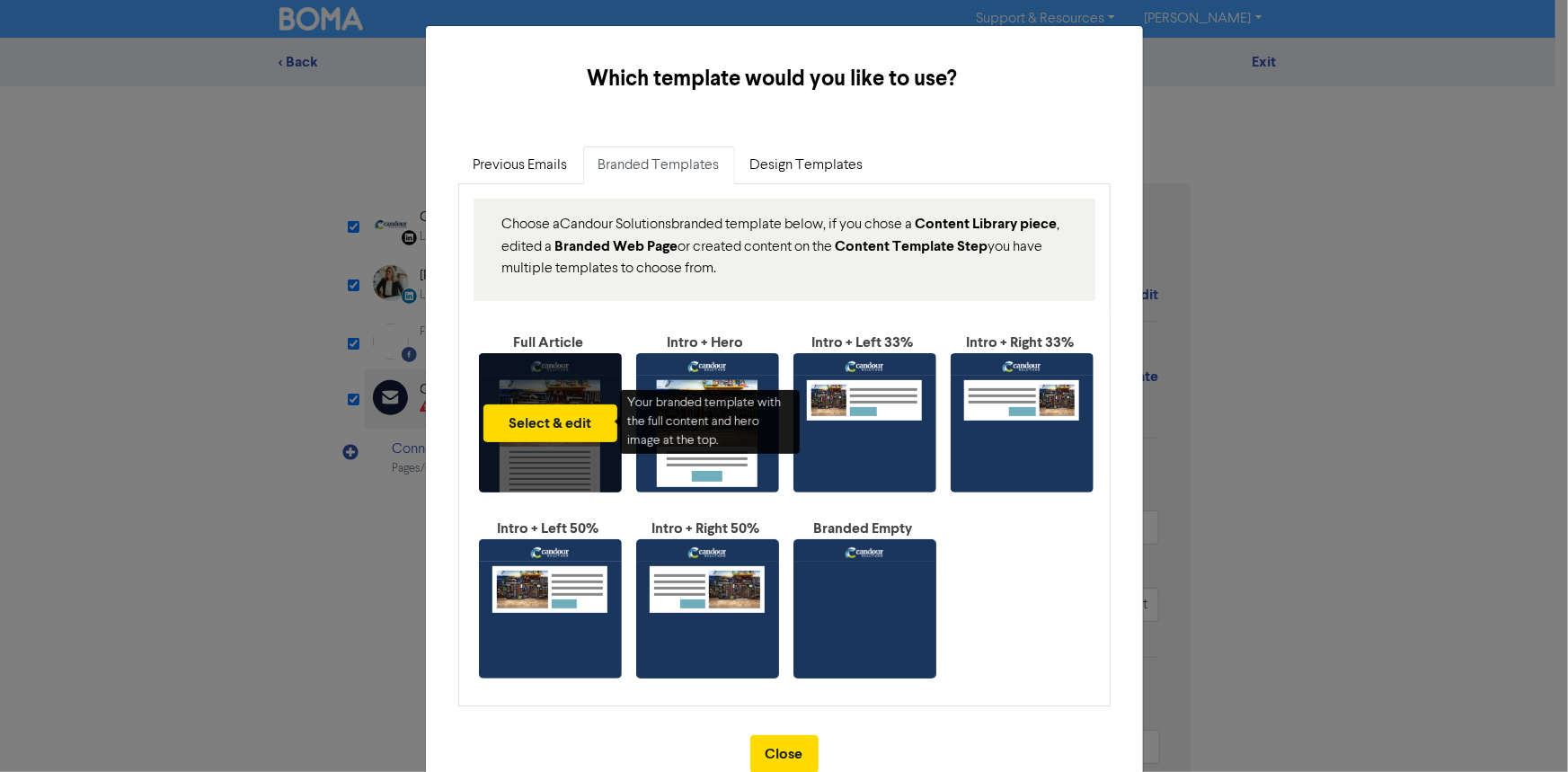
click at [551, 399] on div "Select & edit" at bounding box center [550, 422] width 143 height 139
click at [576, 424] on button "Select & edit" at bounding box center [550, 423] width 134 height 38
type input "The ATO’s updated Tax Time toolkit is your 101 guide to business taxes. We’ve s…"
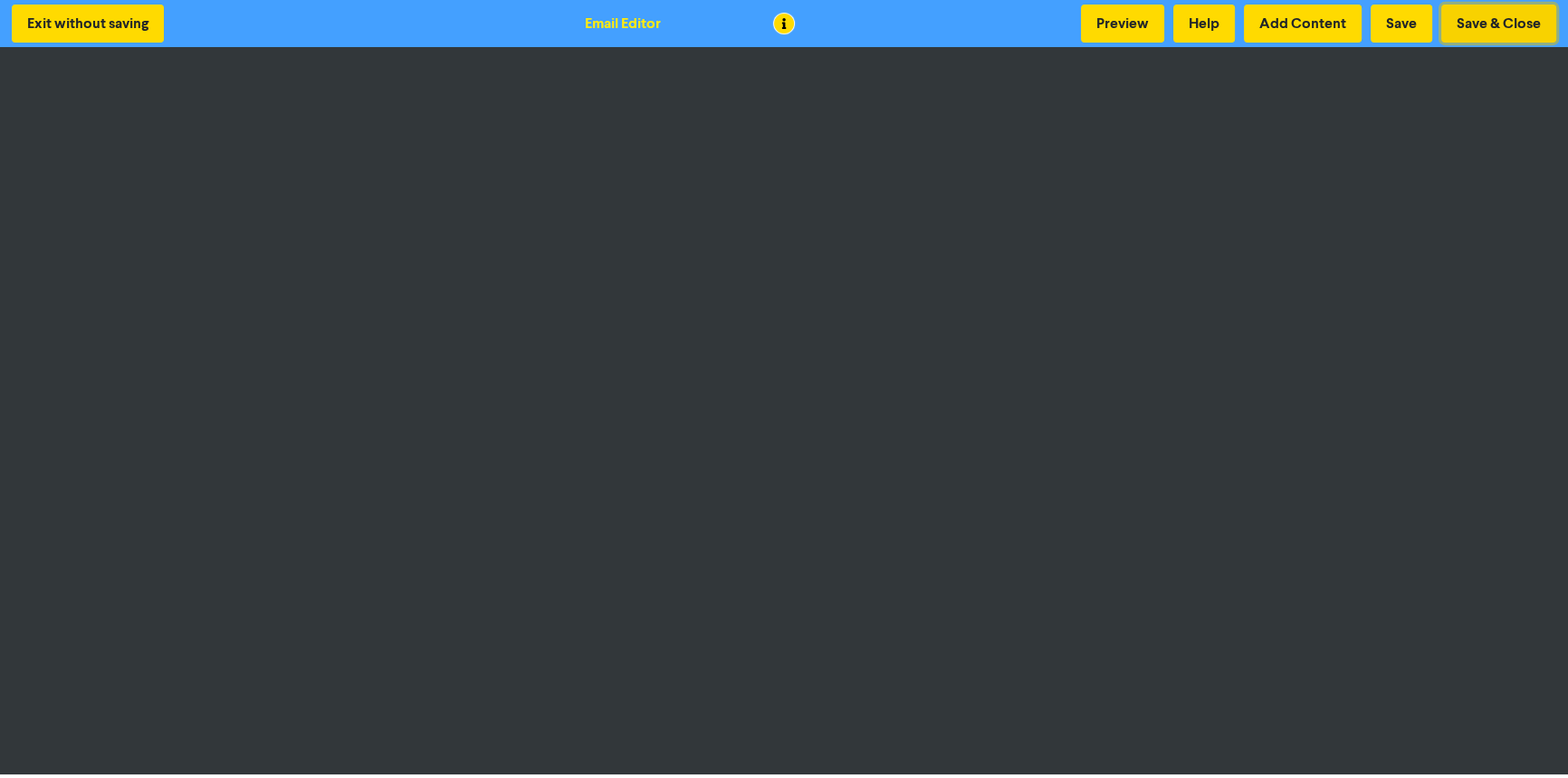
click at [1479, 11] on button "Save & Close" at bounding box center [1498, 24] width 115 height 38
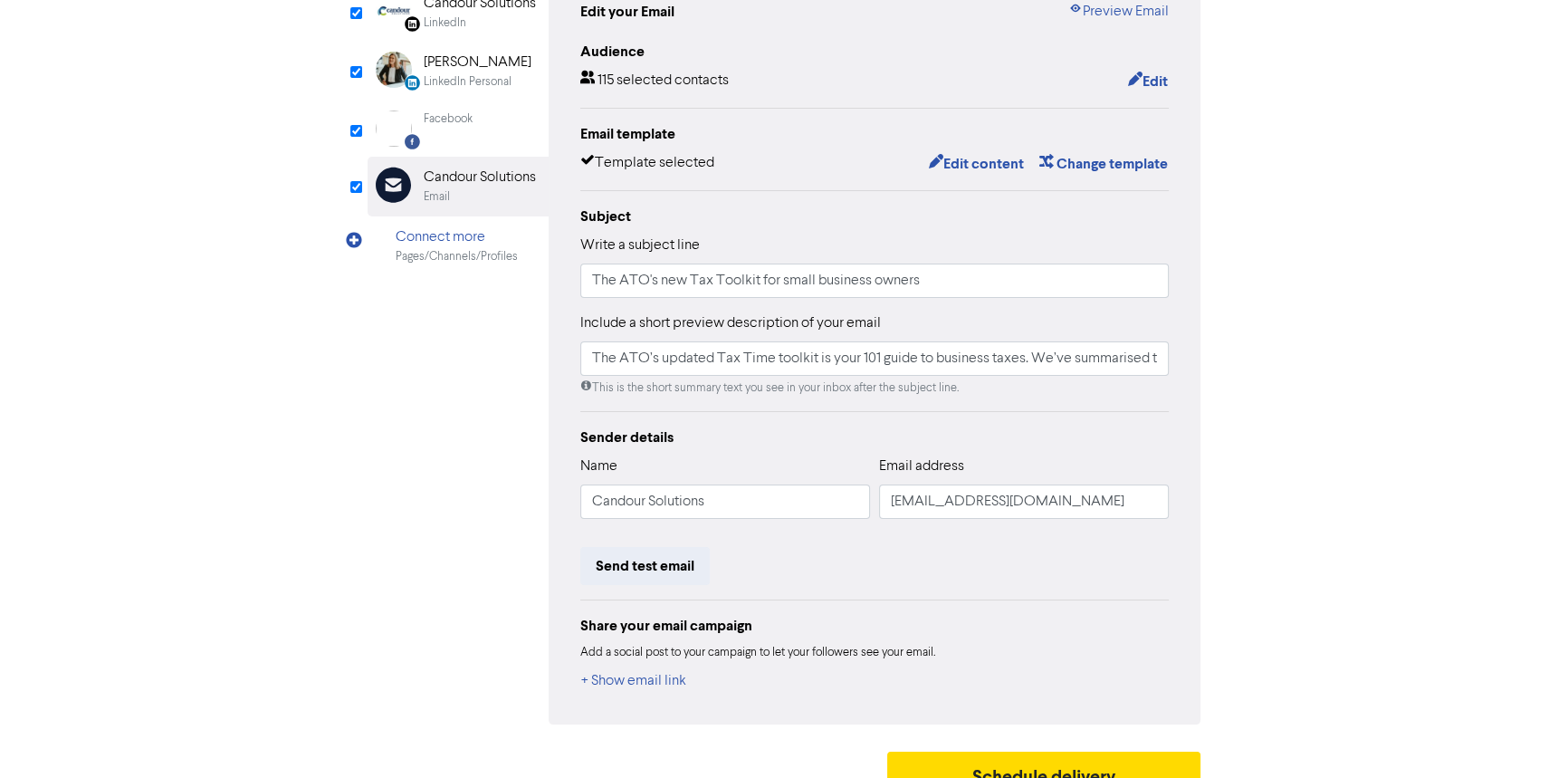
scroll to position [242, 0]
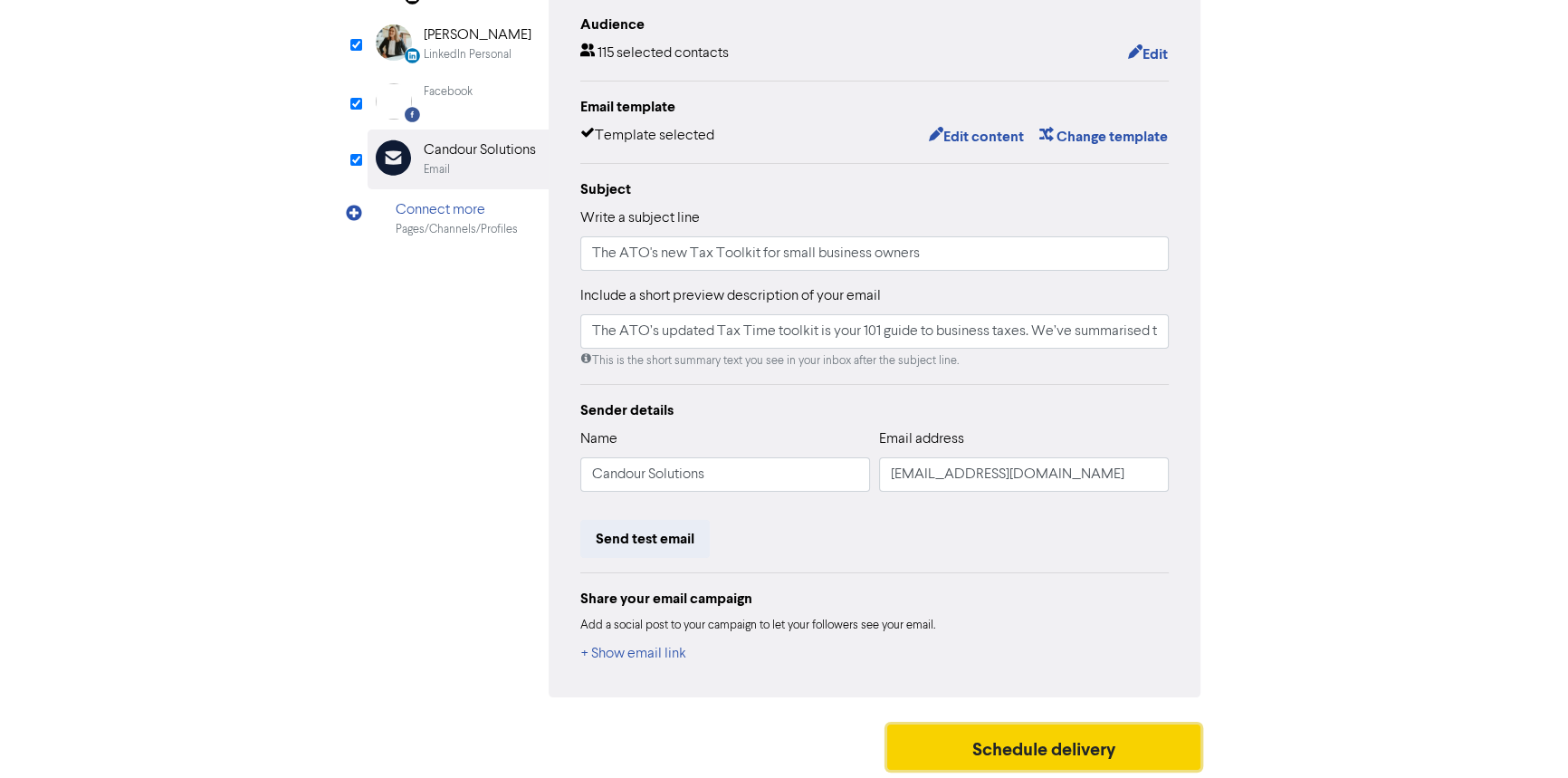
click at [1052, 751] on button "Schedule delivery" at bounding box center [1044, 746] width 313 height 45
type input "The ATO’s updated Tax Time toolkit is your 101 guide to business taxes. We’ve s…"
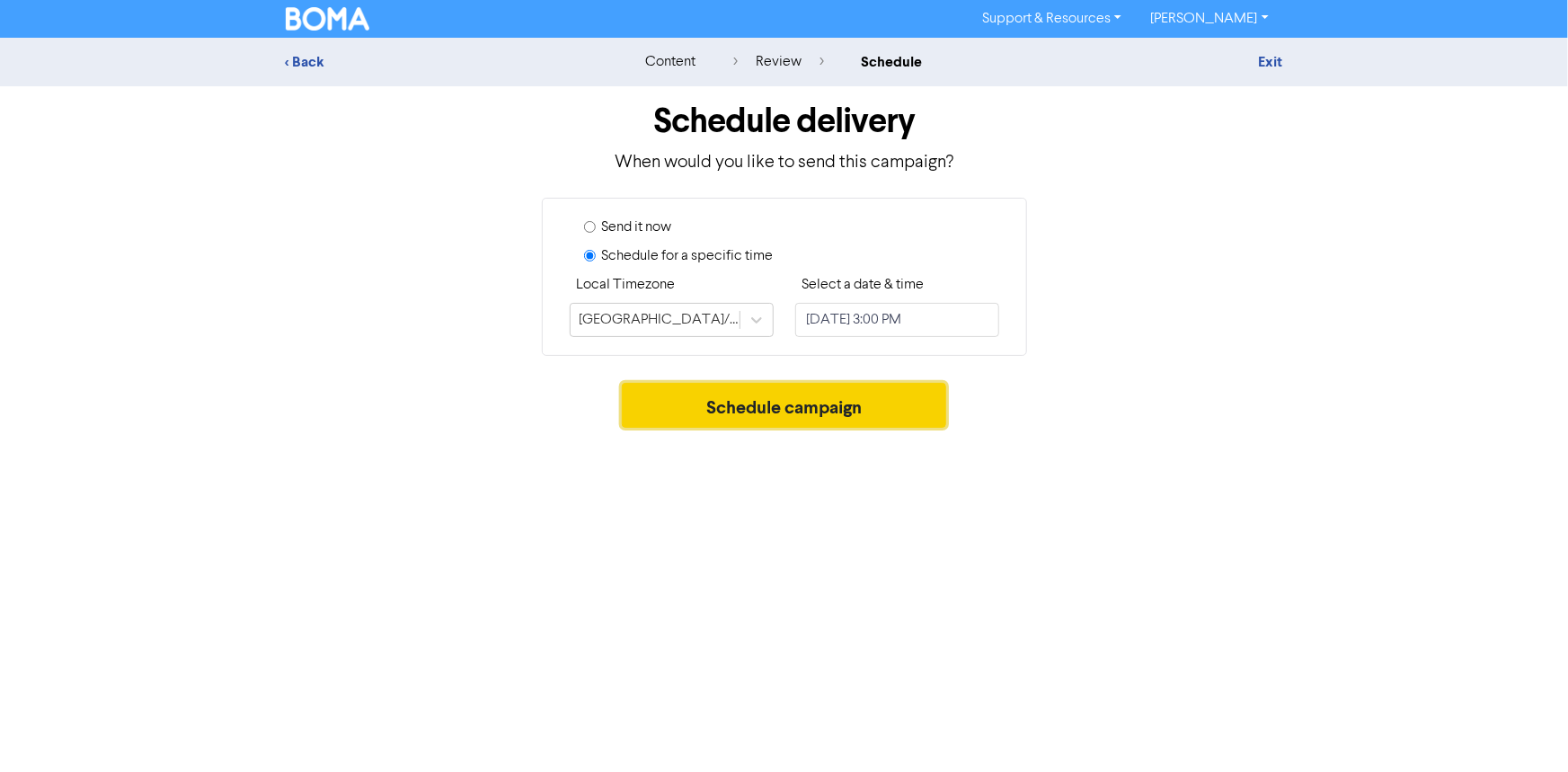
click at [825, 404] on button "Schedule campaign" at bounding box center [784, 404] width 324 height 45
